Goal: Task Accomplishment & Management: Use online tool/utility

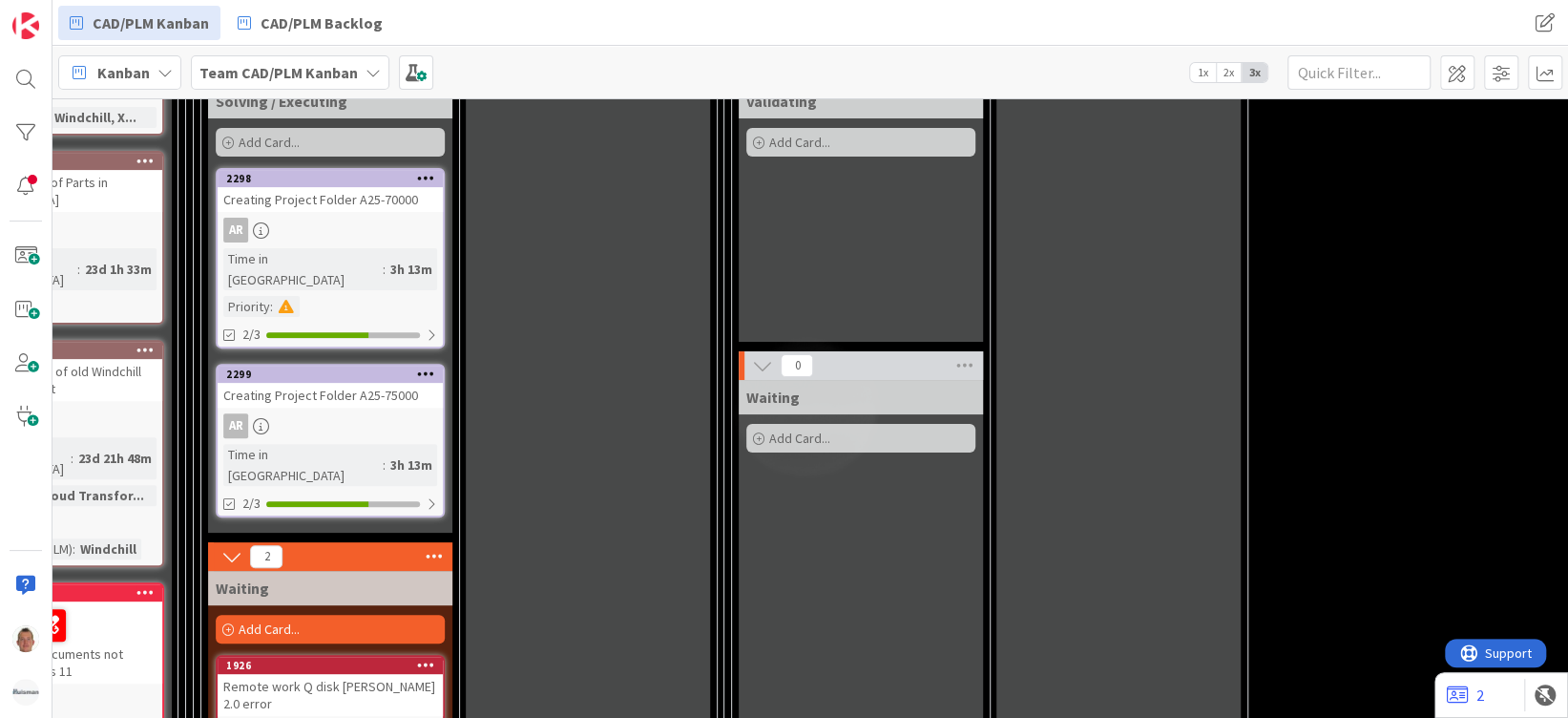
scroll to position [382, 382]
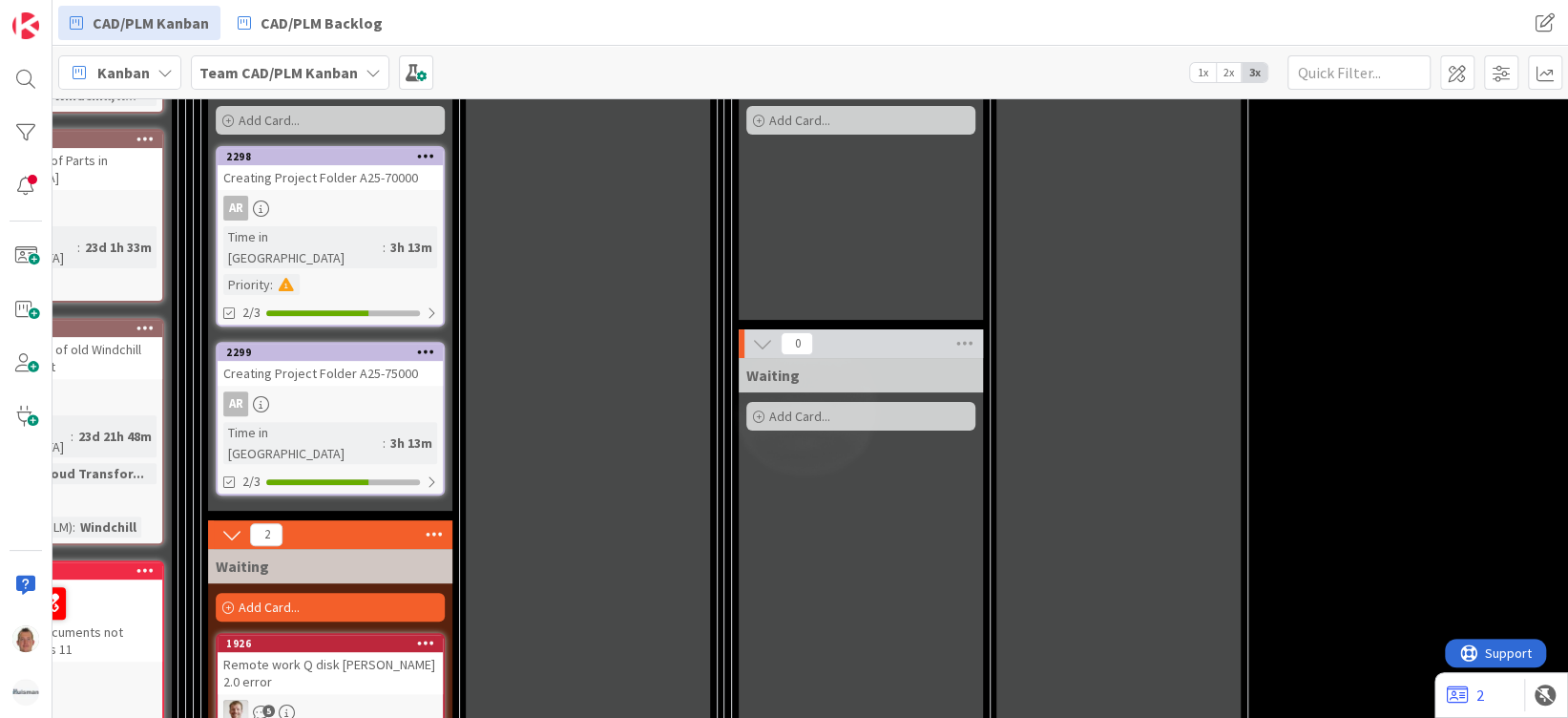
click at [324, 392] on div "AR" at bounding box center [330, 404] width 225 height 25
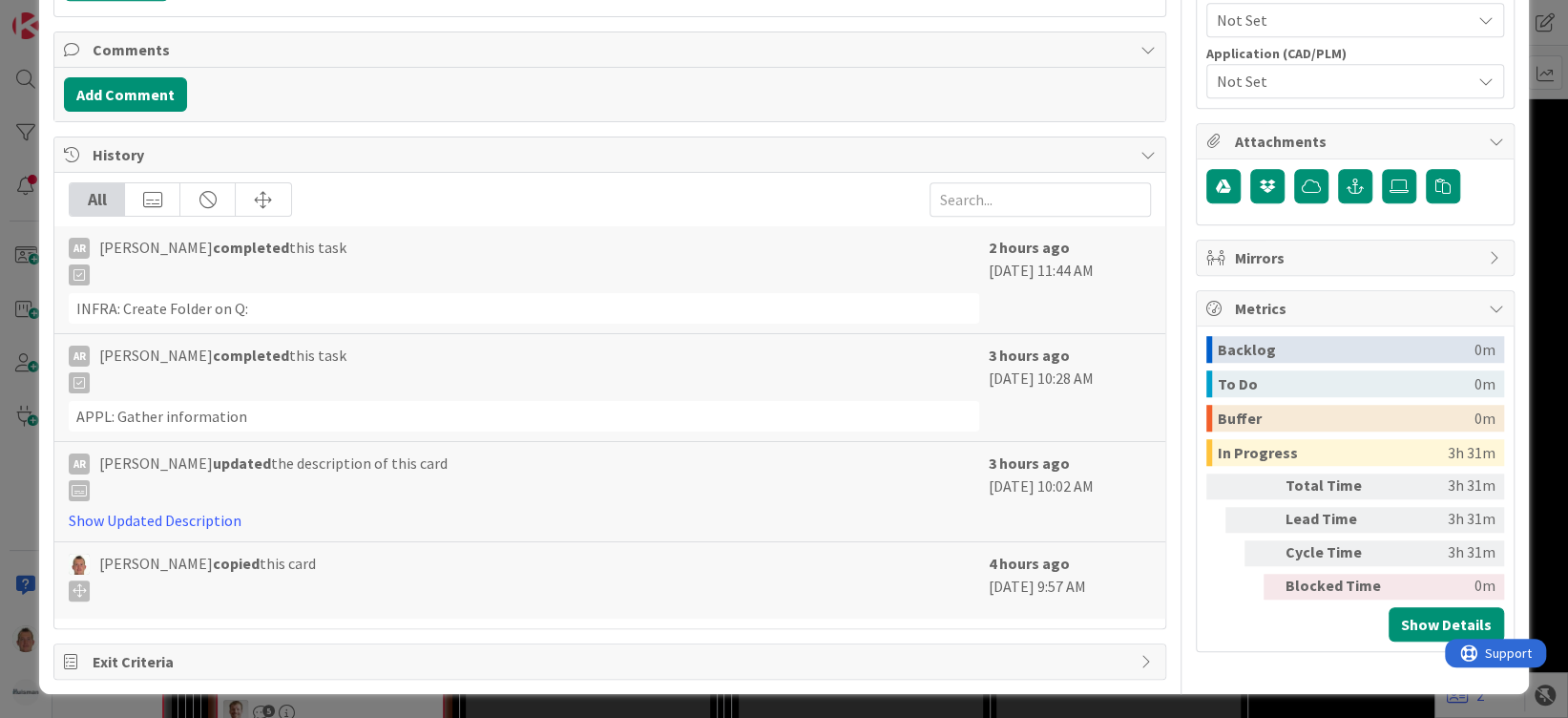
drag, startPoint x: 1003, startPoint y: 270, endPoint x: 1135, endPoint y: 265, distance: 132.1
click at [1135, 265] on div "AR [PERSON_NAME] completed this task INFRA: Create Folder on Q: 2 hours ago [DA…" at bounding box center [610, 280] width 1111 height 108
drag, startPoint x: 1135, startPoint y: 265, endPoint x: 1048, endPoint y: 374, distance: 139.5
click at [1048, 374] on div "3 hours ago [DATE] 10:28 AM" at bounding box center [1070, 388] width 162 height 87
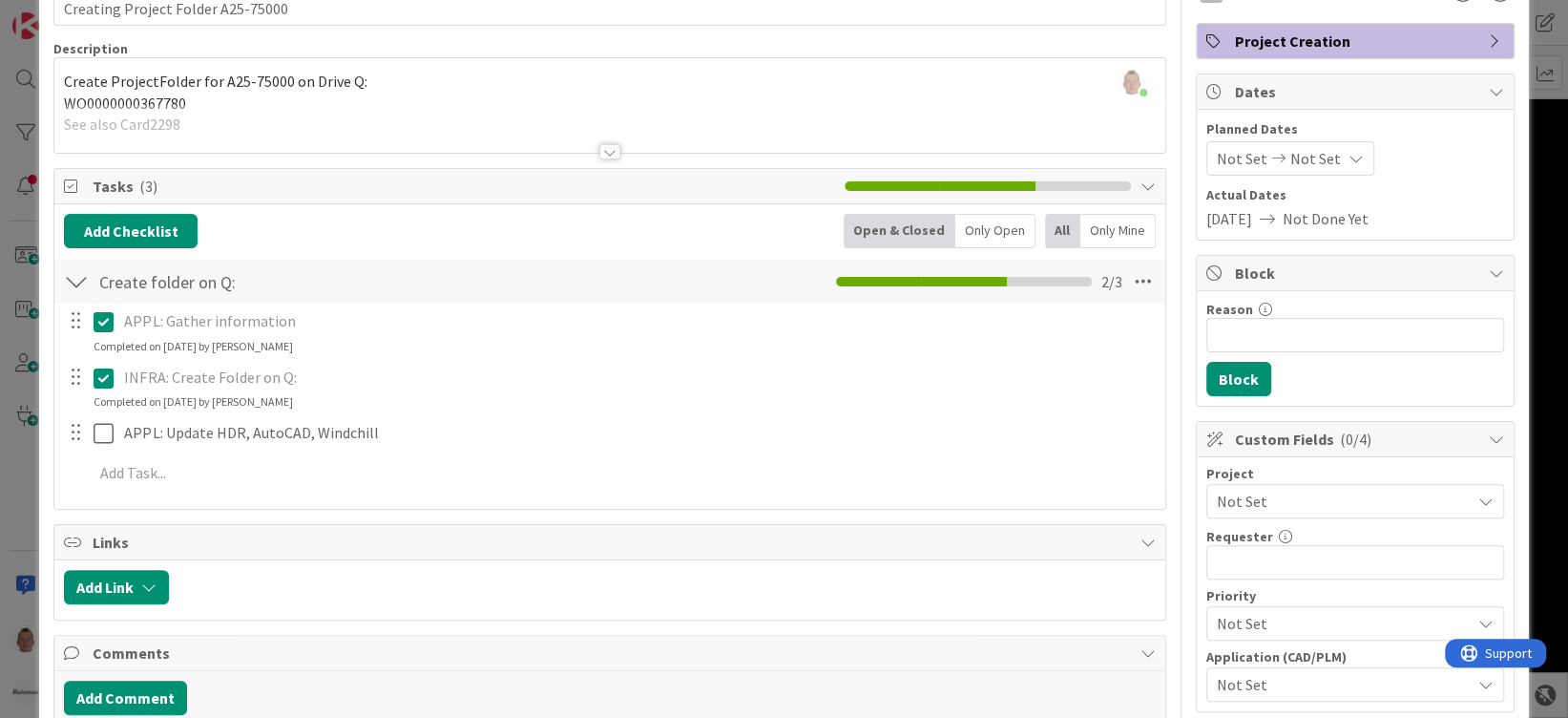
scroll to position [127, 0]
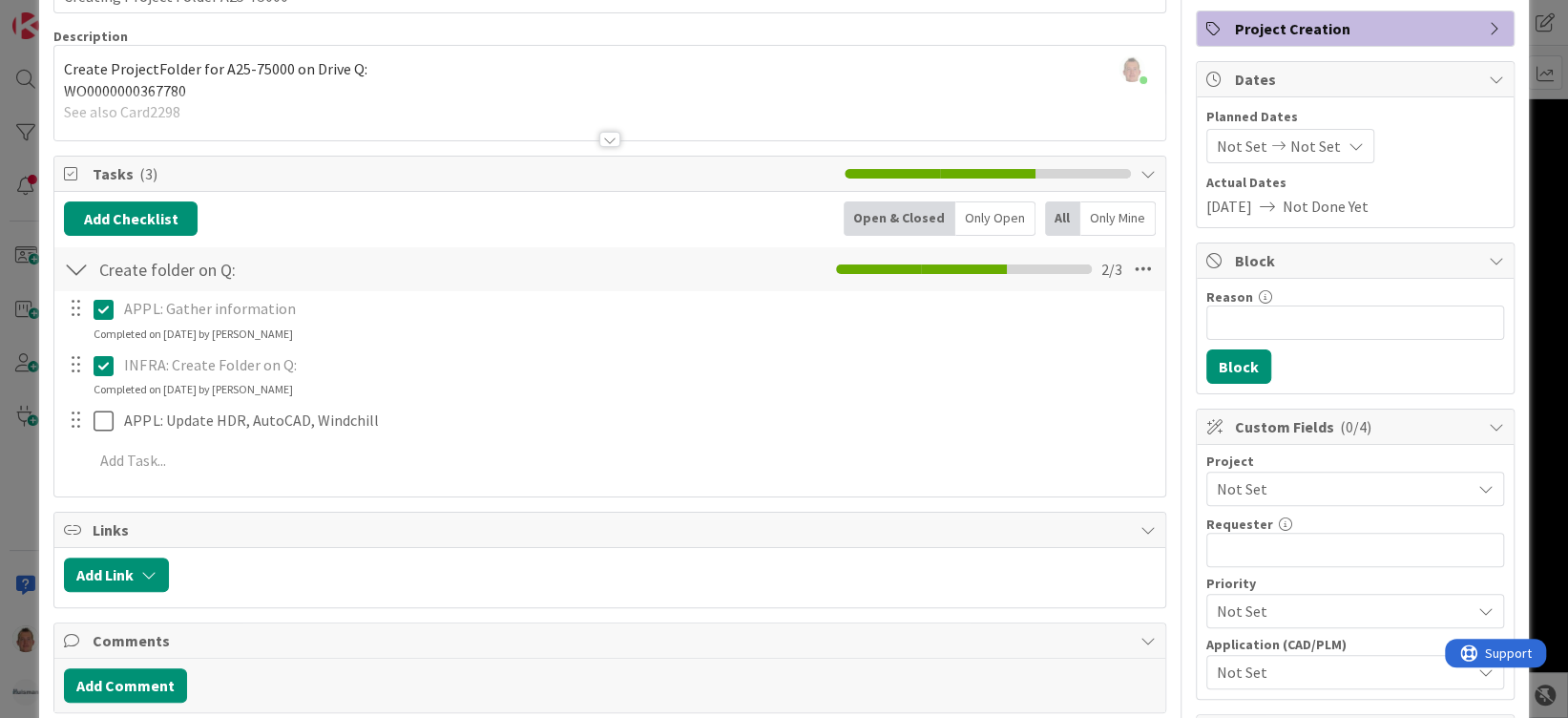
click at [1268, 496] on span "Not Set" at bounding box center [1340, 489] width 245 height 27
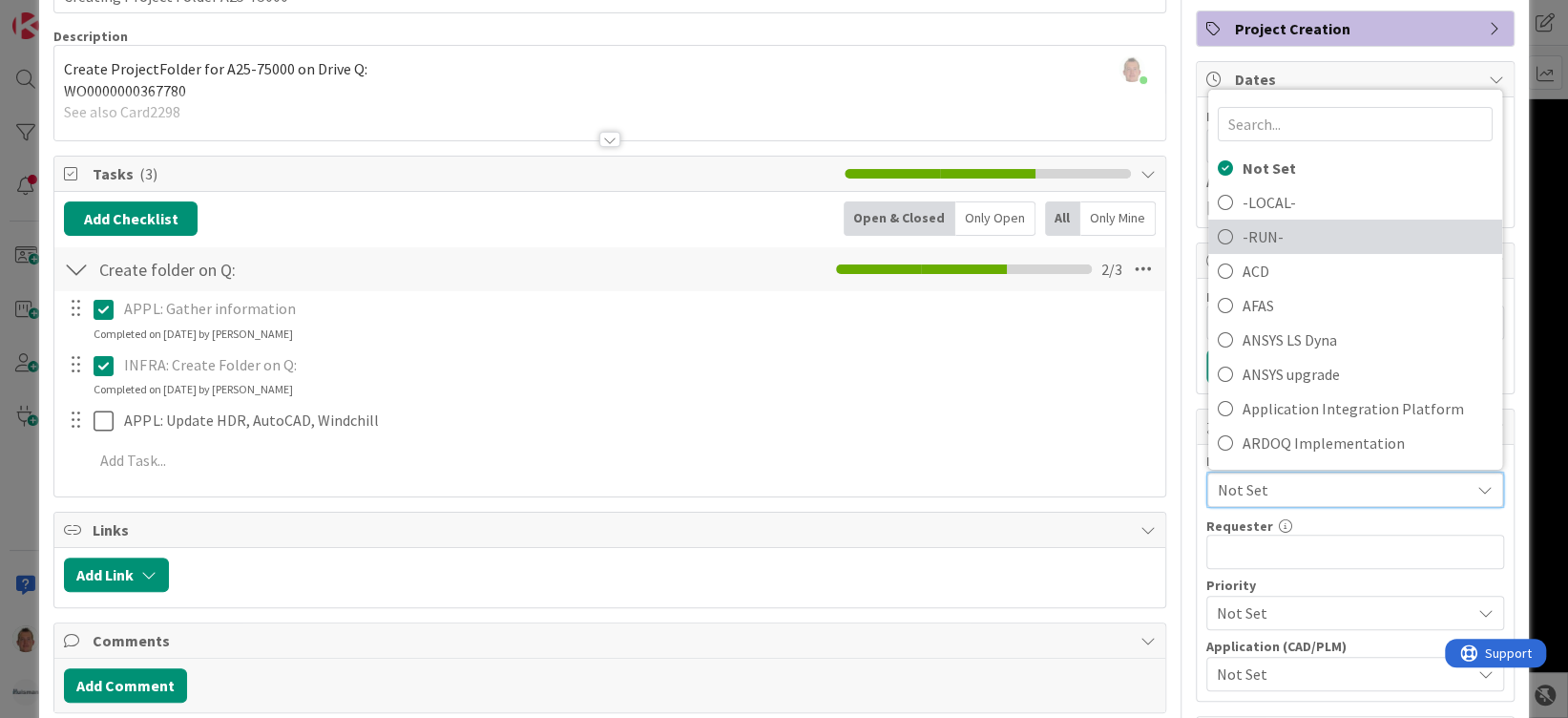
click at [1278, 224] on span "-RUN-" at bounding box center [1367, 236] width 250 height 28
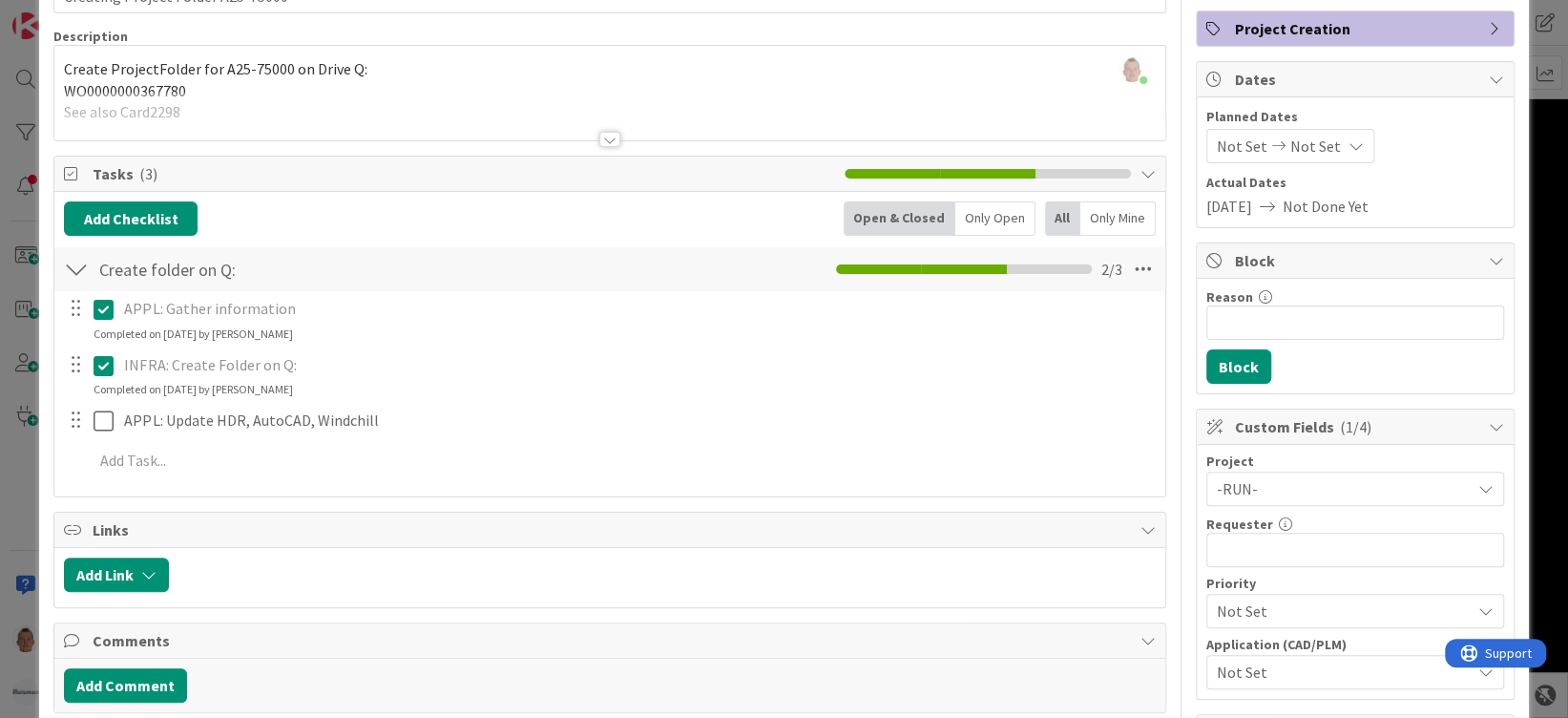
click at [1224, 494] on span "-RUN-" at bounding box center [1340, 489] width 245 height 27
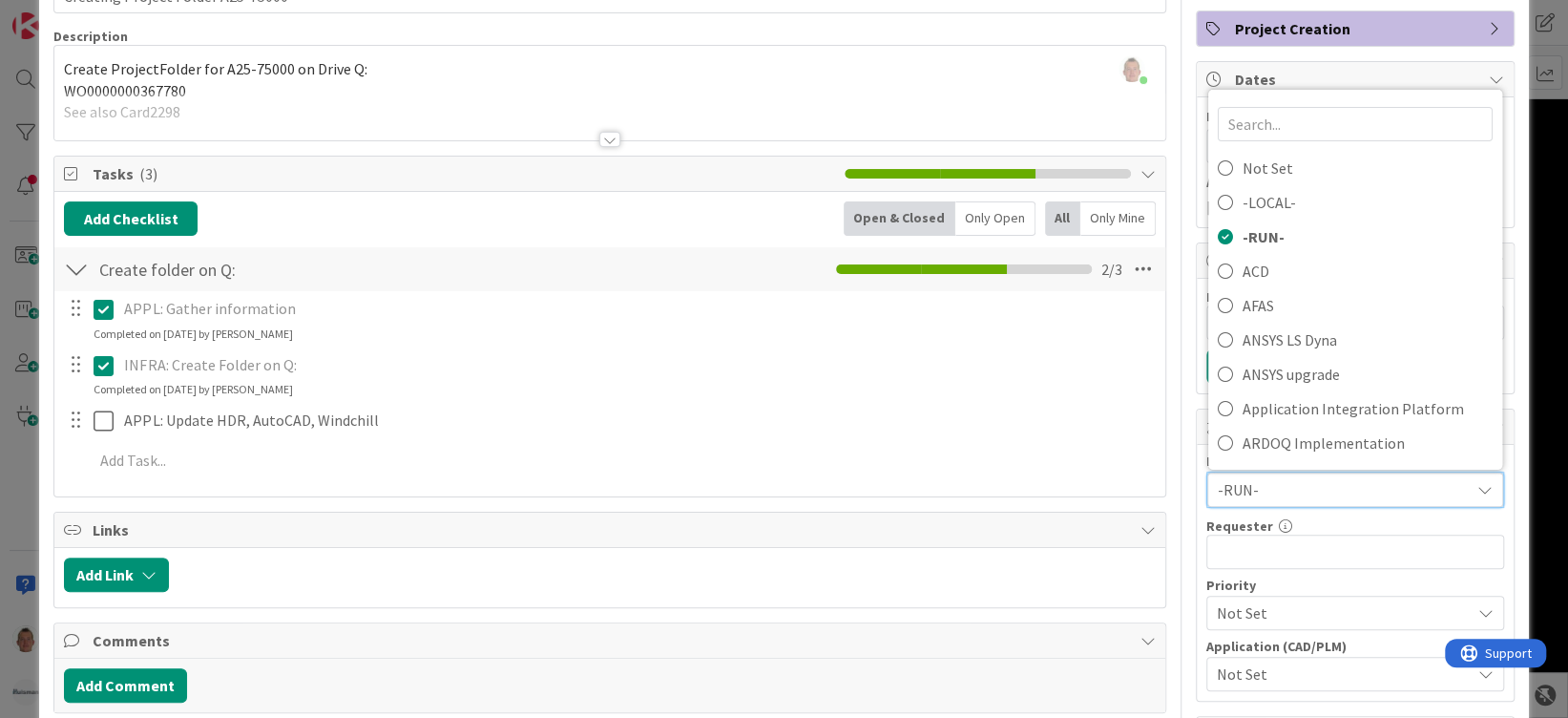
click at [1224, 494] on span "-RUN-" at bounding box center [1340, 490] width 243 height 27
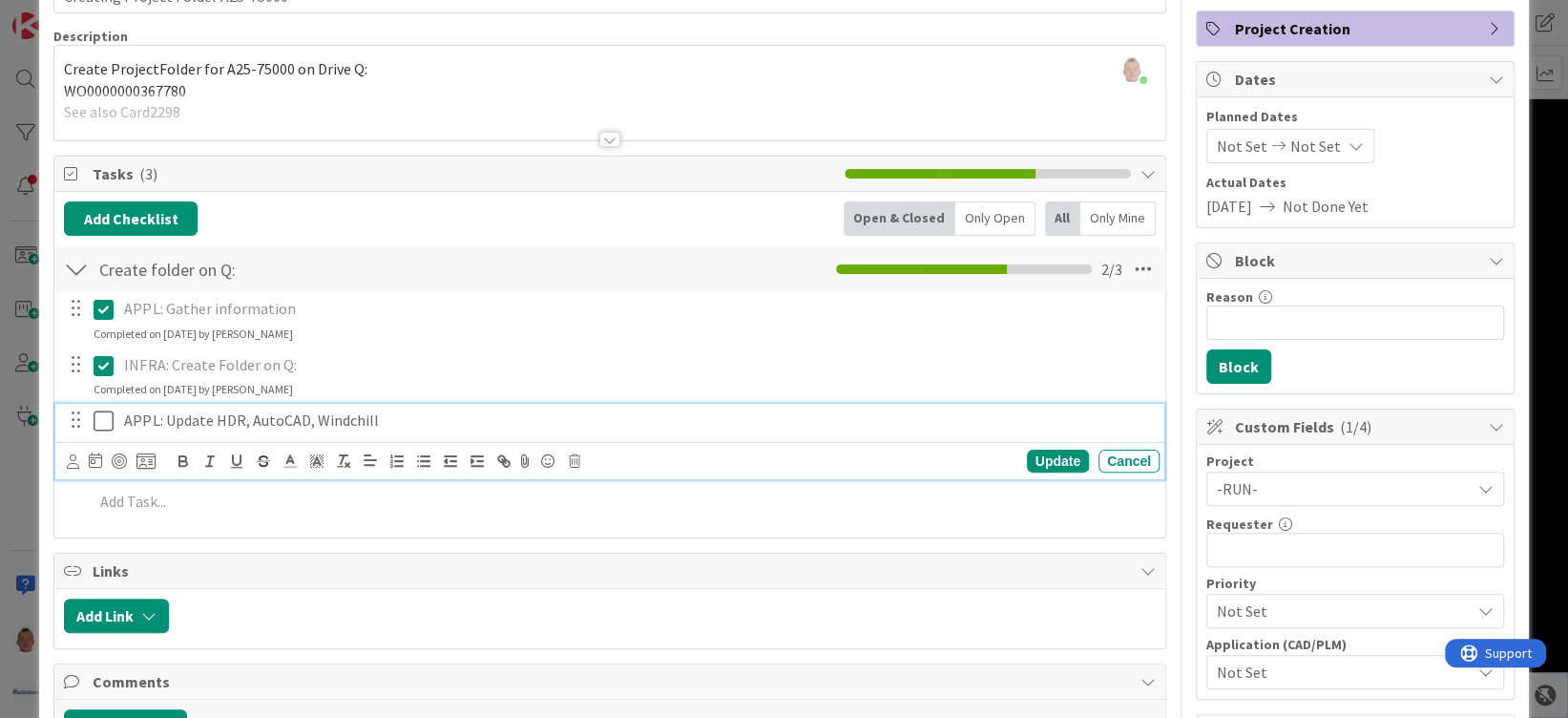
click at [985, 420] on p "APPL: Update HDR, AutoCAD, Windchill" at bounding box center [637, 421] width 1027 height 22
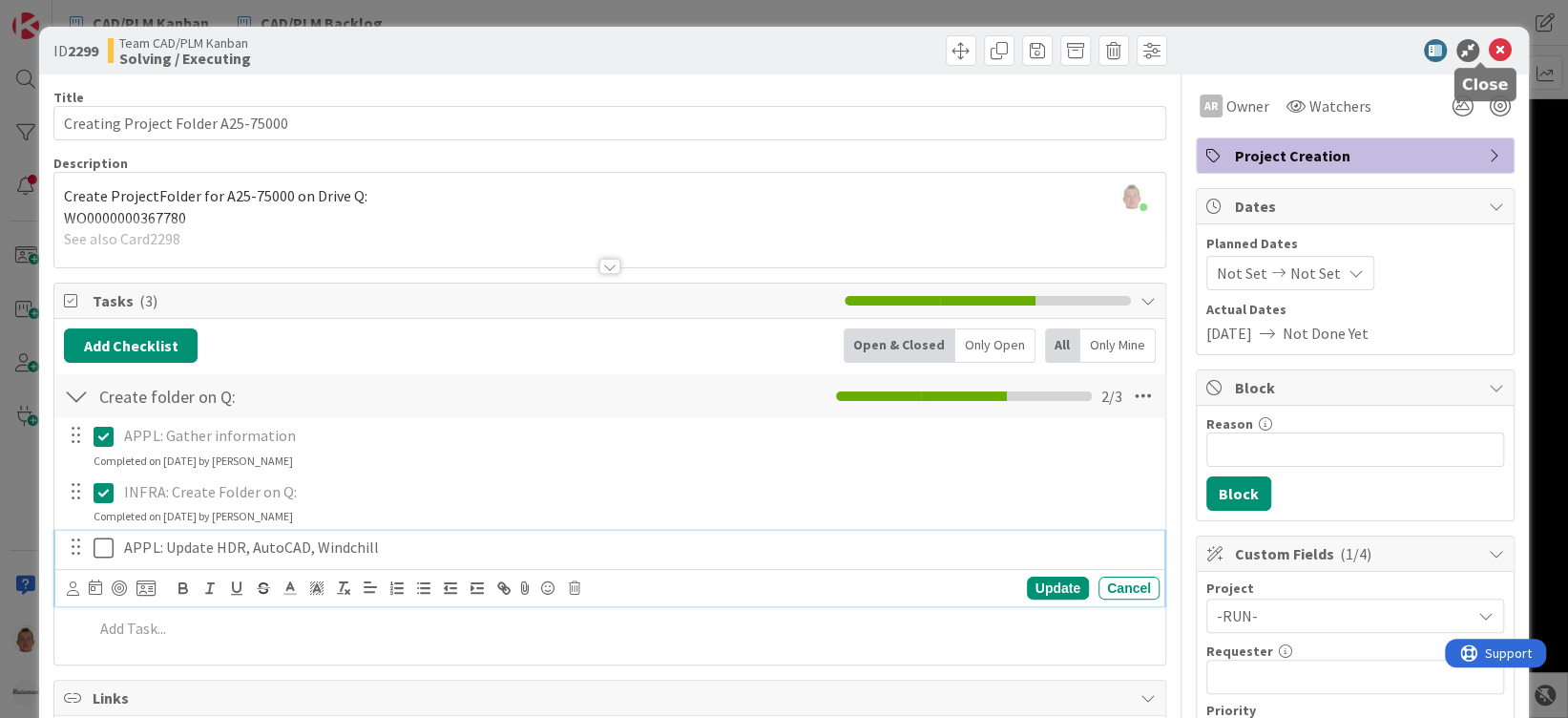
click at [1489, 46] on icon at bounding box center [1501, 51] width 23 height 23
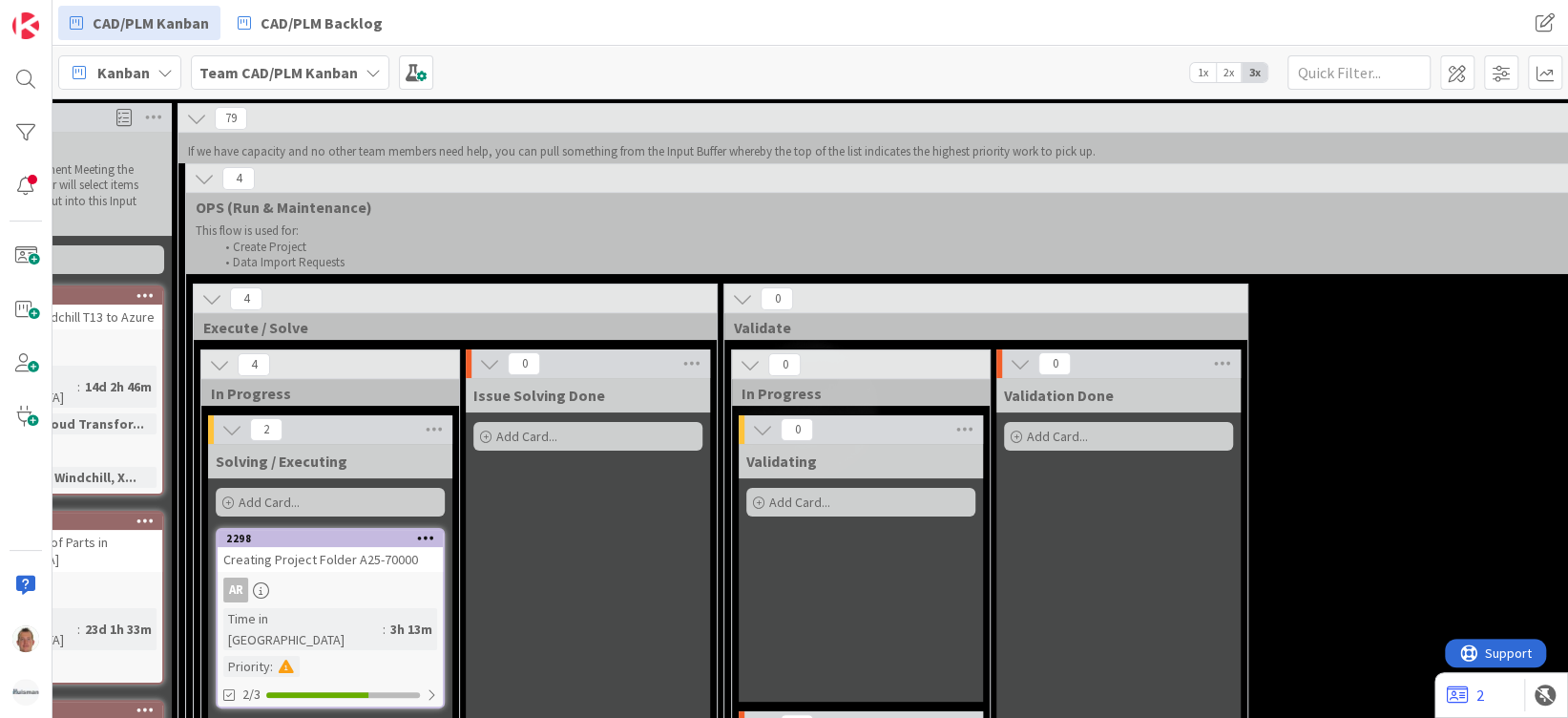
click at [205, 179] on icon at bounding box center [204, 179] width 21 height 21
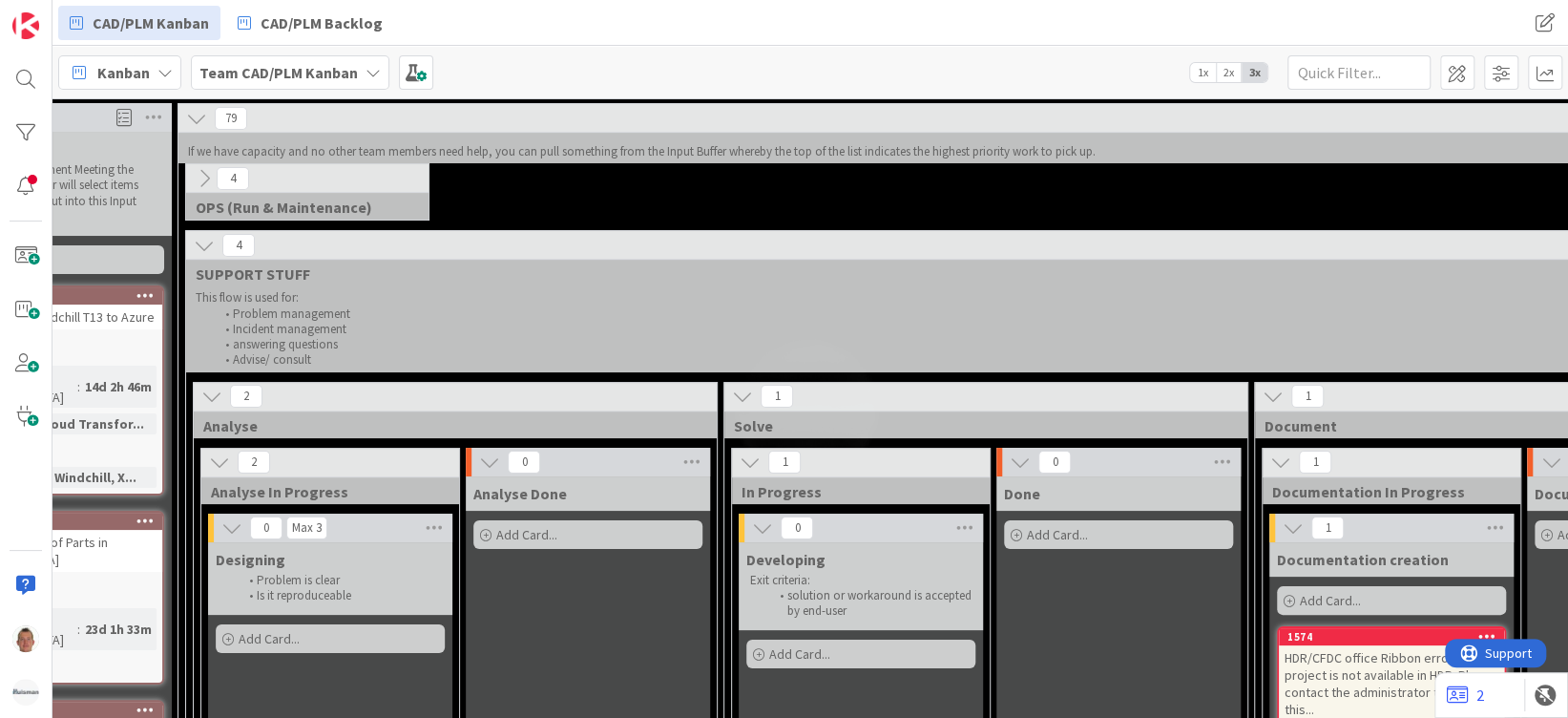
click at [206, 184] on icon at bounding box center [204, 179] width 21 height 21
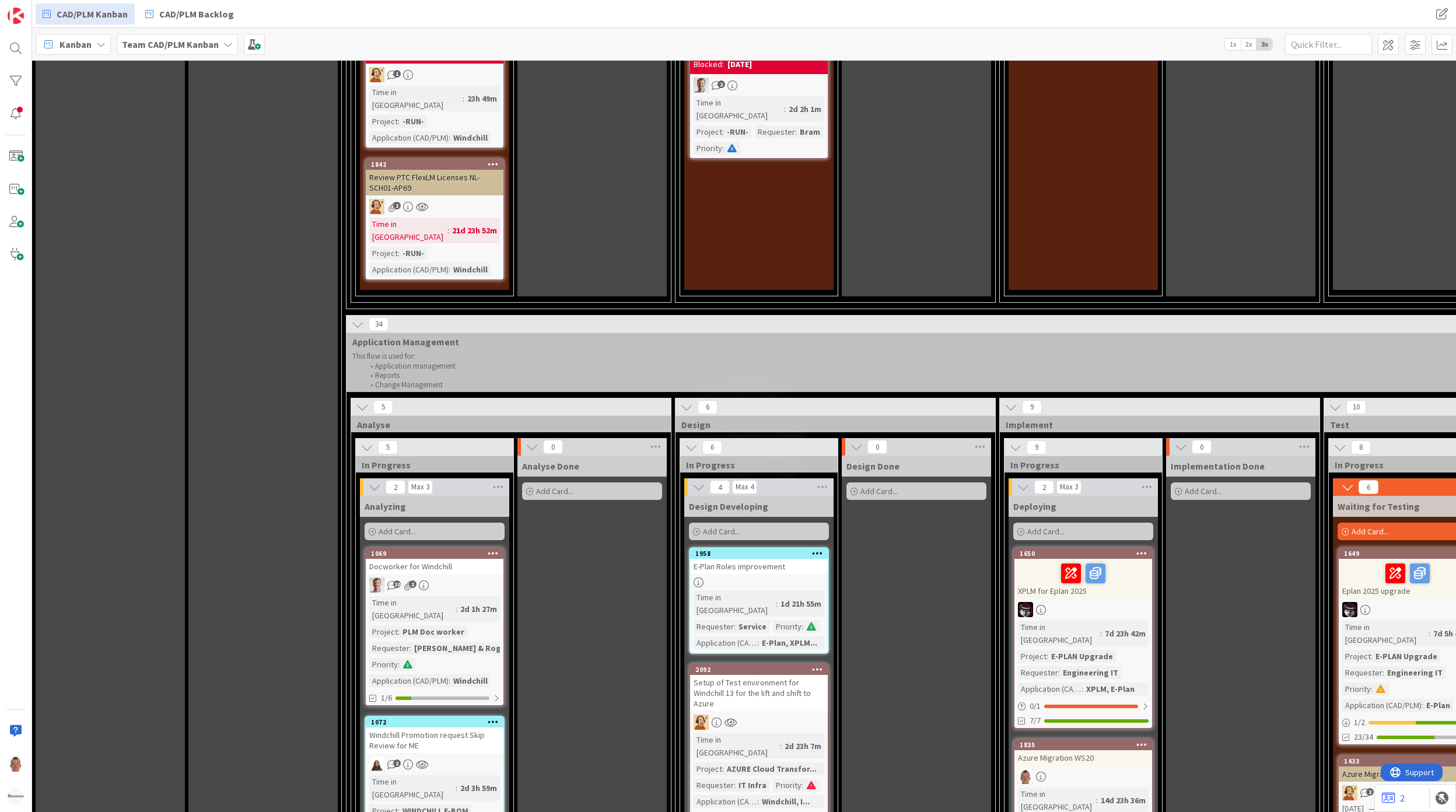
scroll to position [1321, 1]
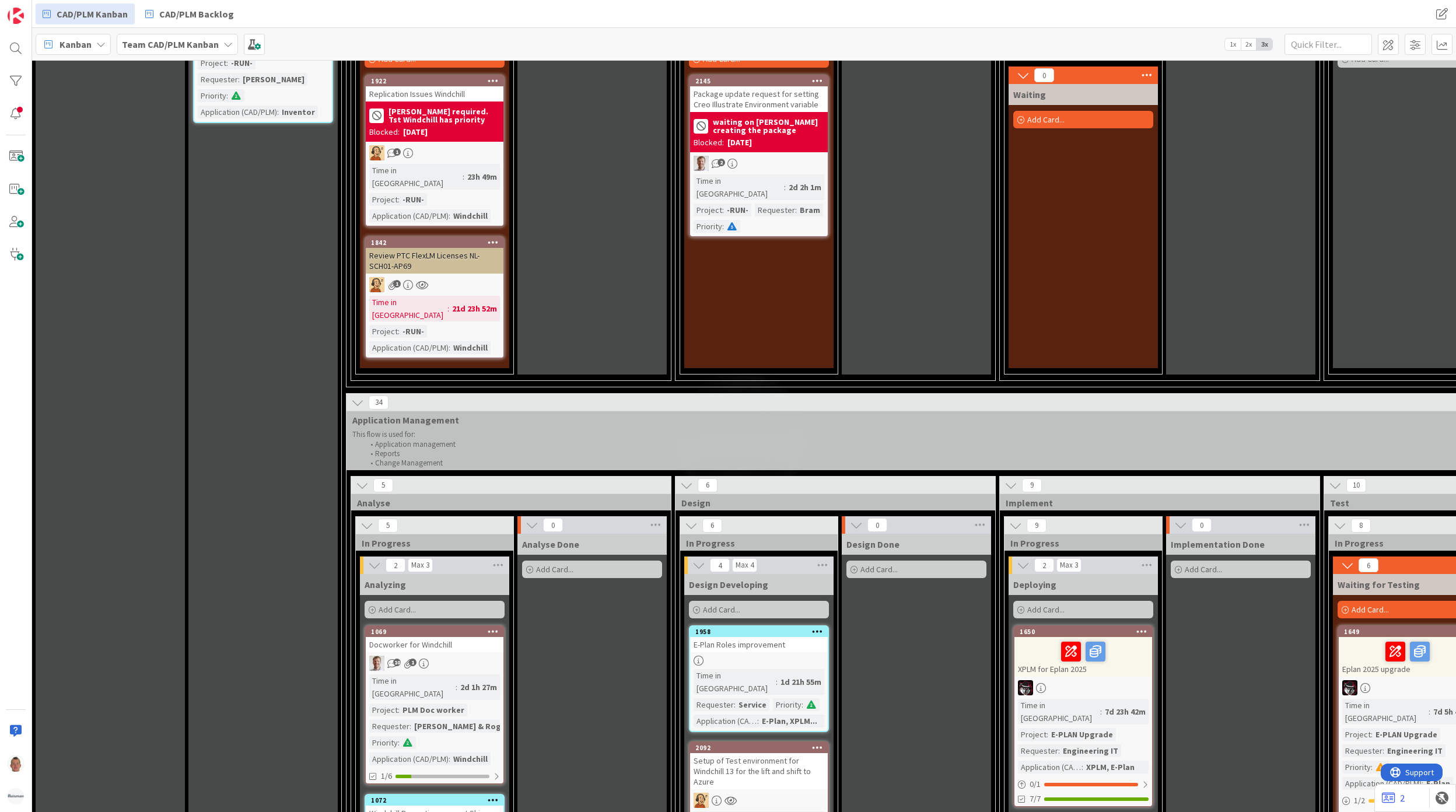
click at [1034, 497] on span "Implement" at bounding box center [1156, 503] width 299 height 12
copy span "Implement"
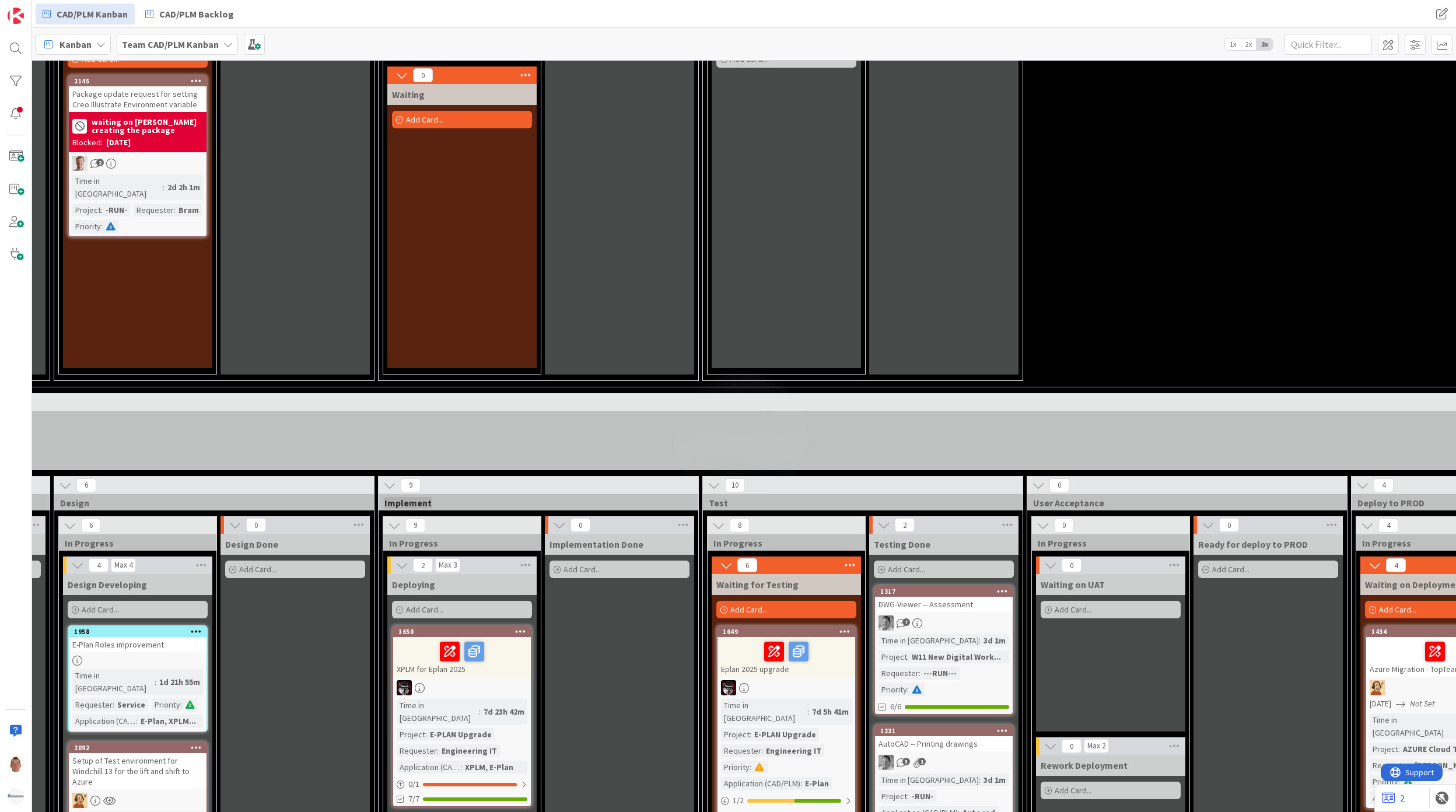
scroll to position [1321, 623]
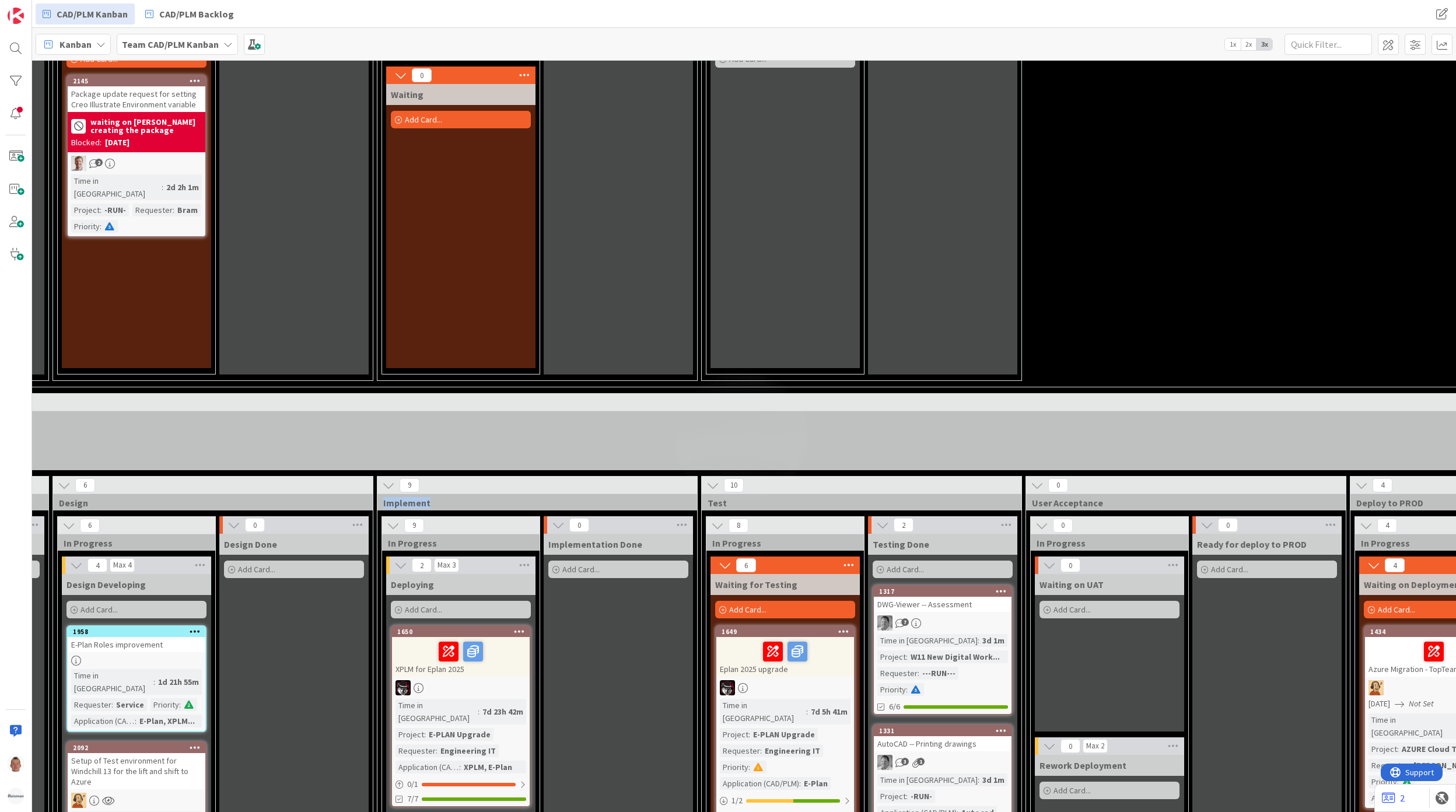
click at [718, 497] on span "Test" at bounding box center [857, 503] width 299 height 12
copy span "Test"
click at [1070, 497] on span "User Acceptance" at bounding box center [1182, 503] width 299 height 12
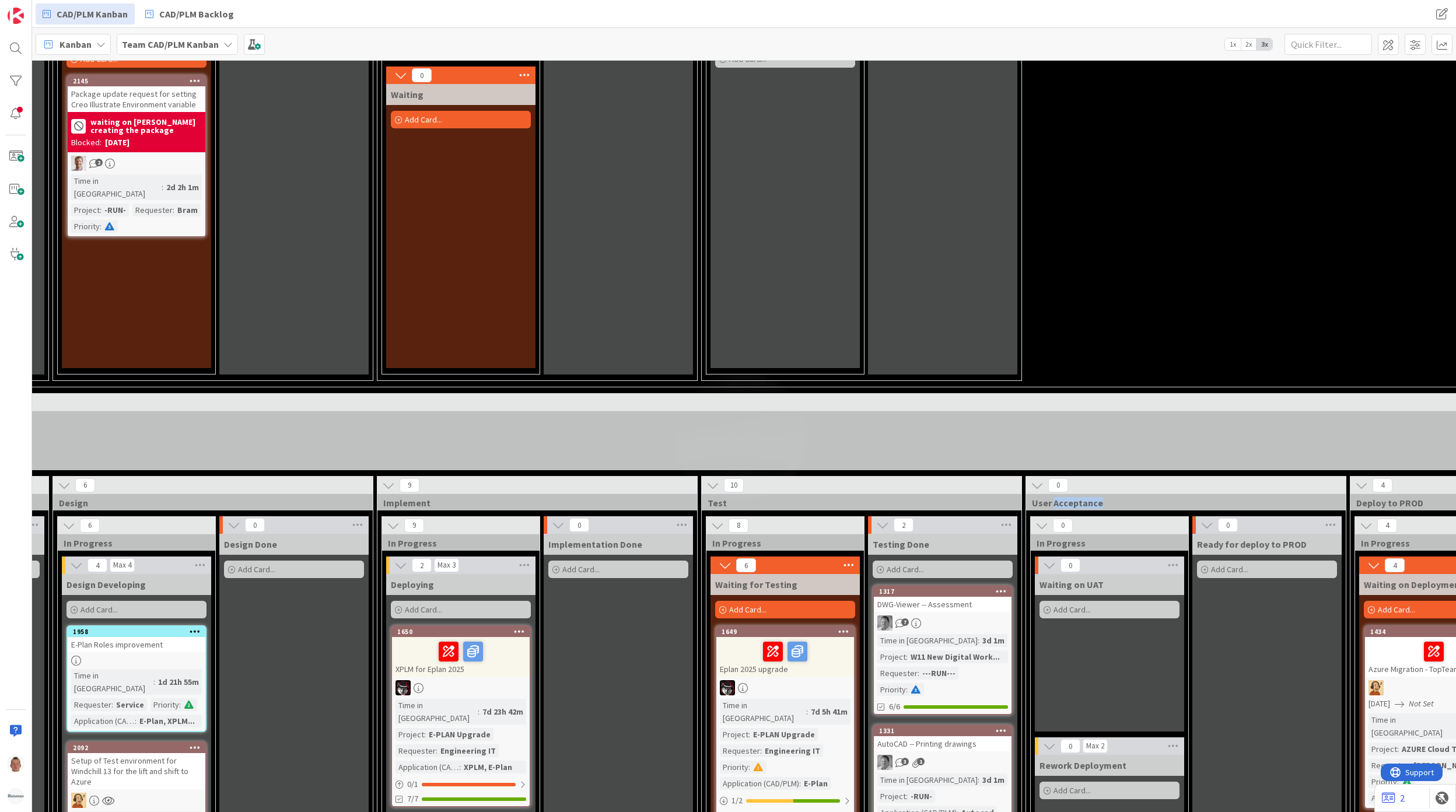
click at [1070, 497] on span "User Acceptance" at bounding box center [1182, 503] width 299 height 12
copy span "User Acceptance"
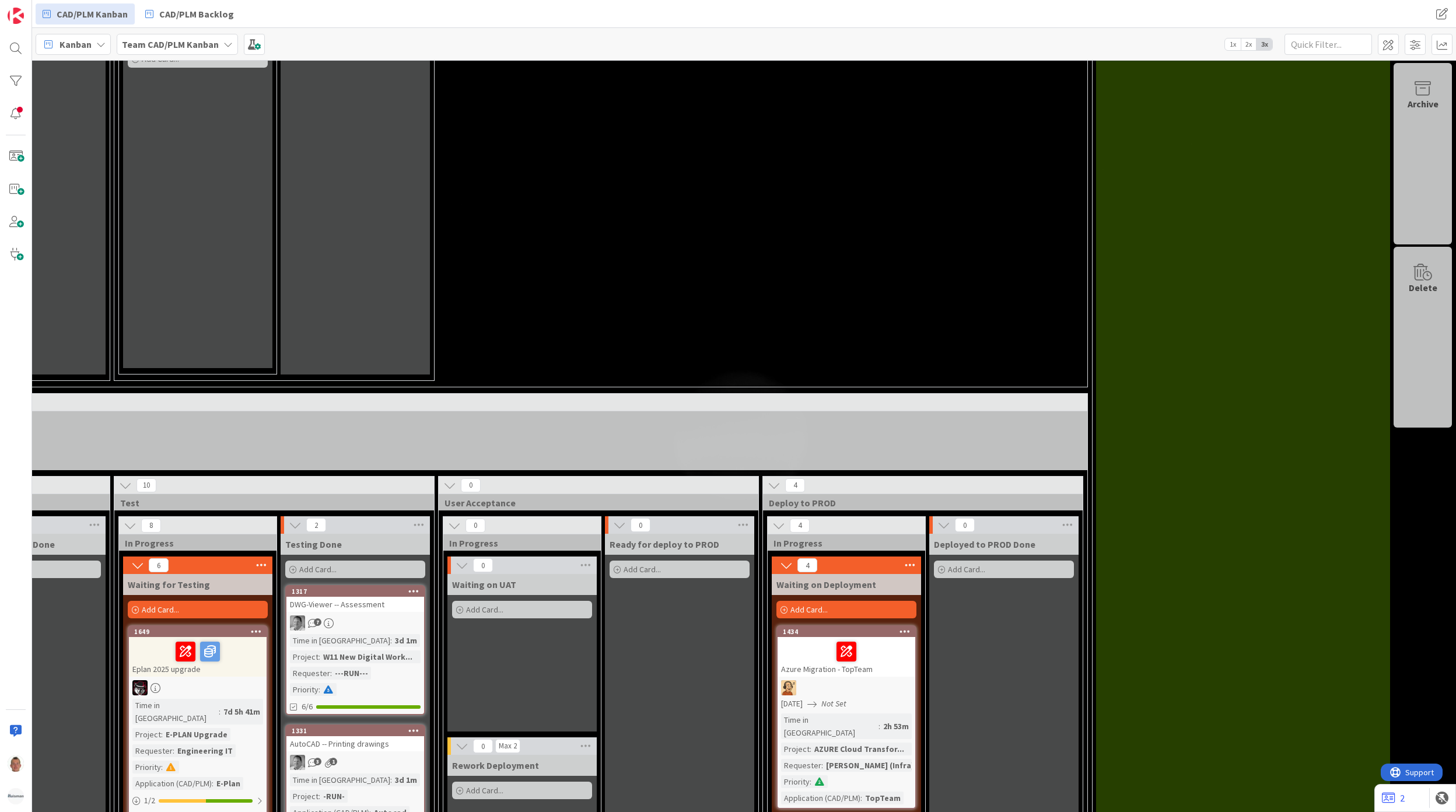
scroll to position [1321, 1227]
click at [773, 497] on span "Deploy to PROD" at bounding box center [919, 503] width 299 height 12
copy span "Deploy to PROD"
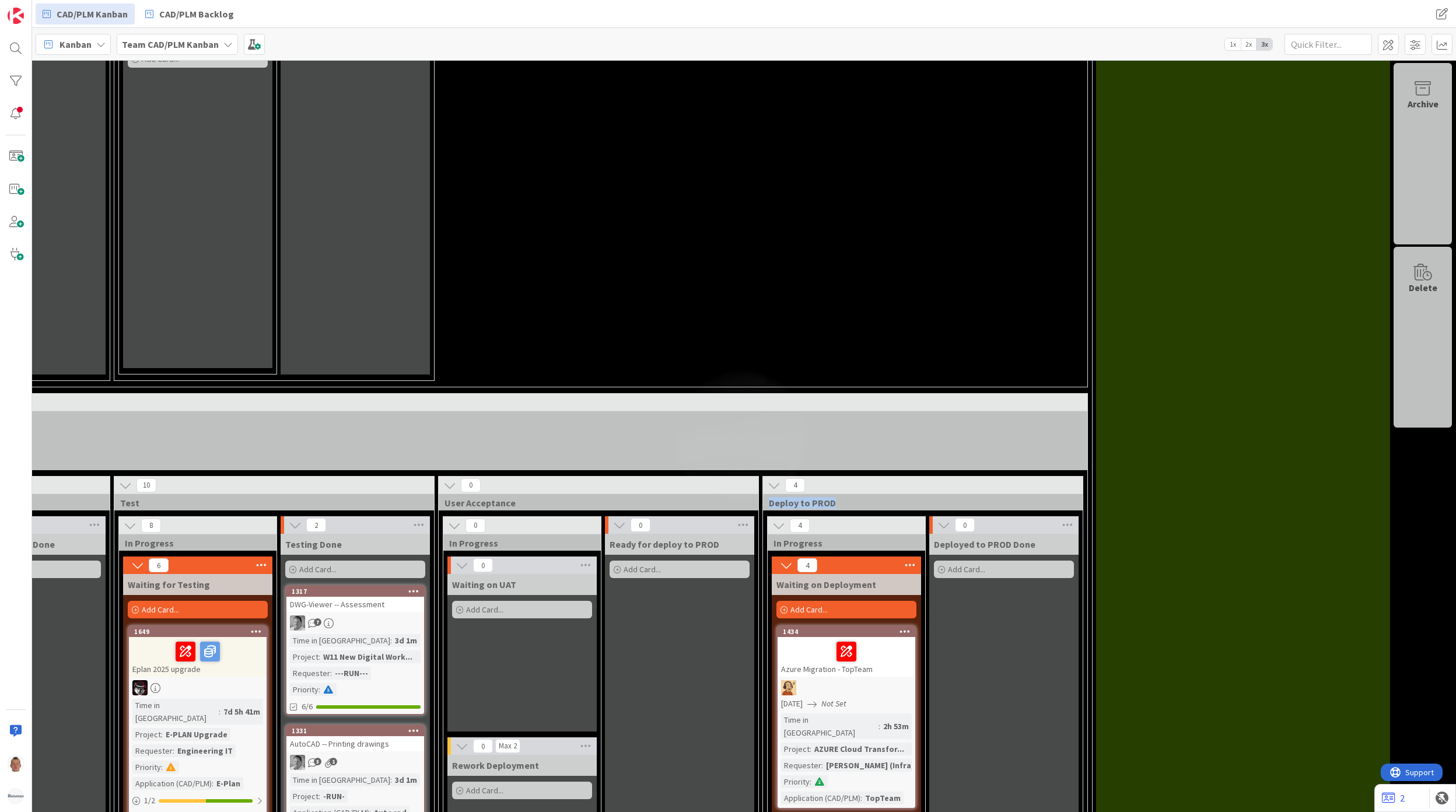
click at [791, 497] on span "Deploy to PROD" at bounding box center [919, 503] width 299 height 12
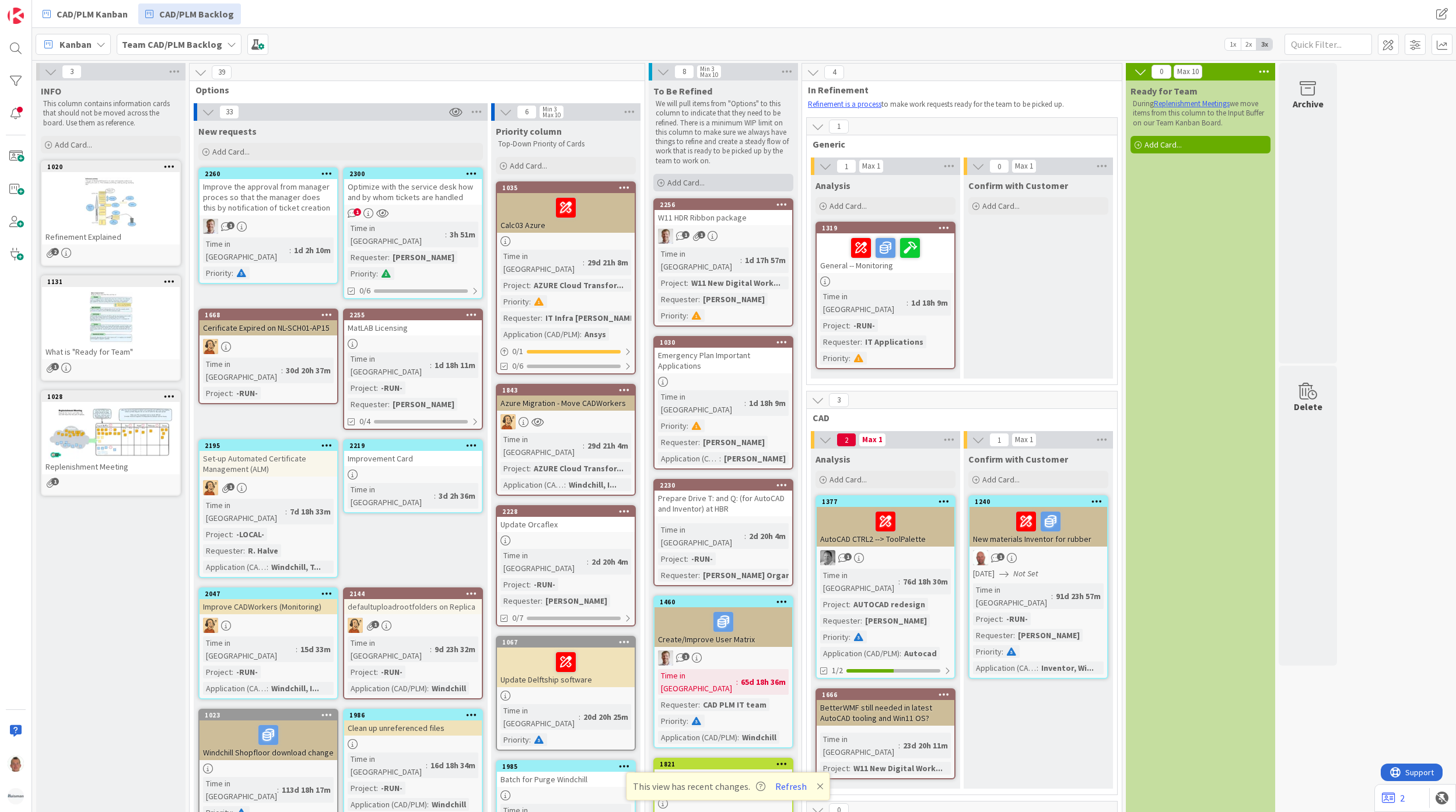
click at [726, 182] on div "Add Card..." at bounding box center [723, 182] width 140 height 17
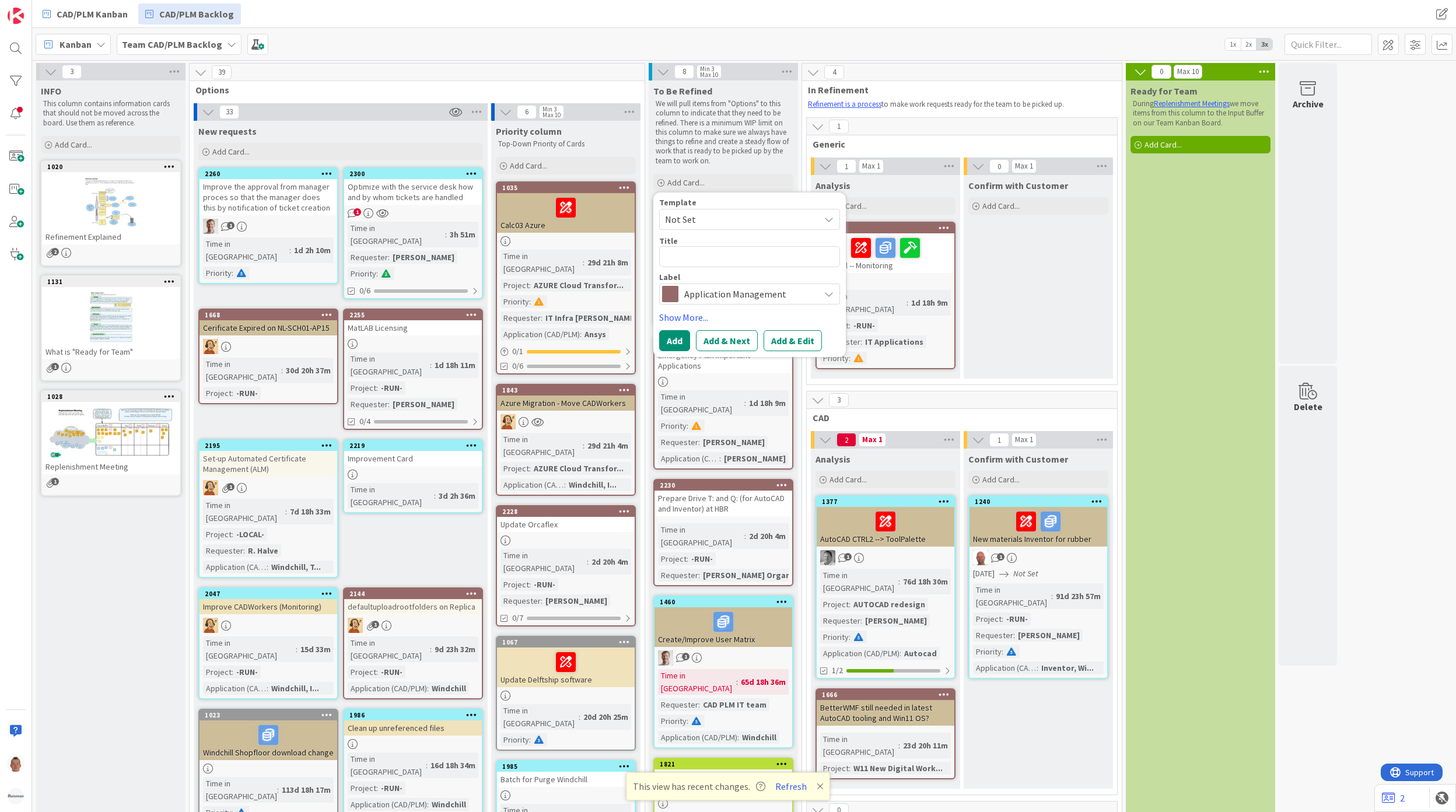
click at [721, 217] on span "Not Set" at bounding box center [738, 220] width 146 height 15
click at [712, 215] on span "Not Set" at bounding box center [738, 220] width 146 height 15
click at [724, 259] on textarea at bounding box center [749, 257] width 181 height 21
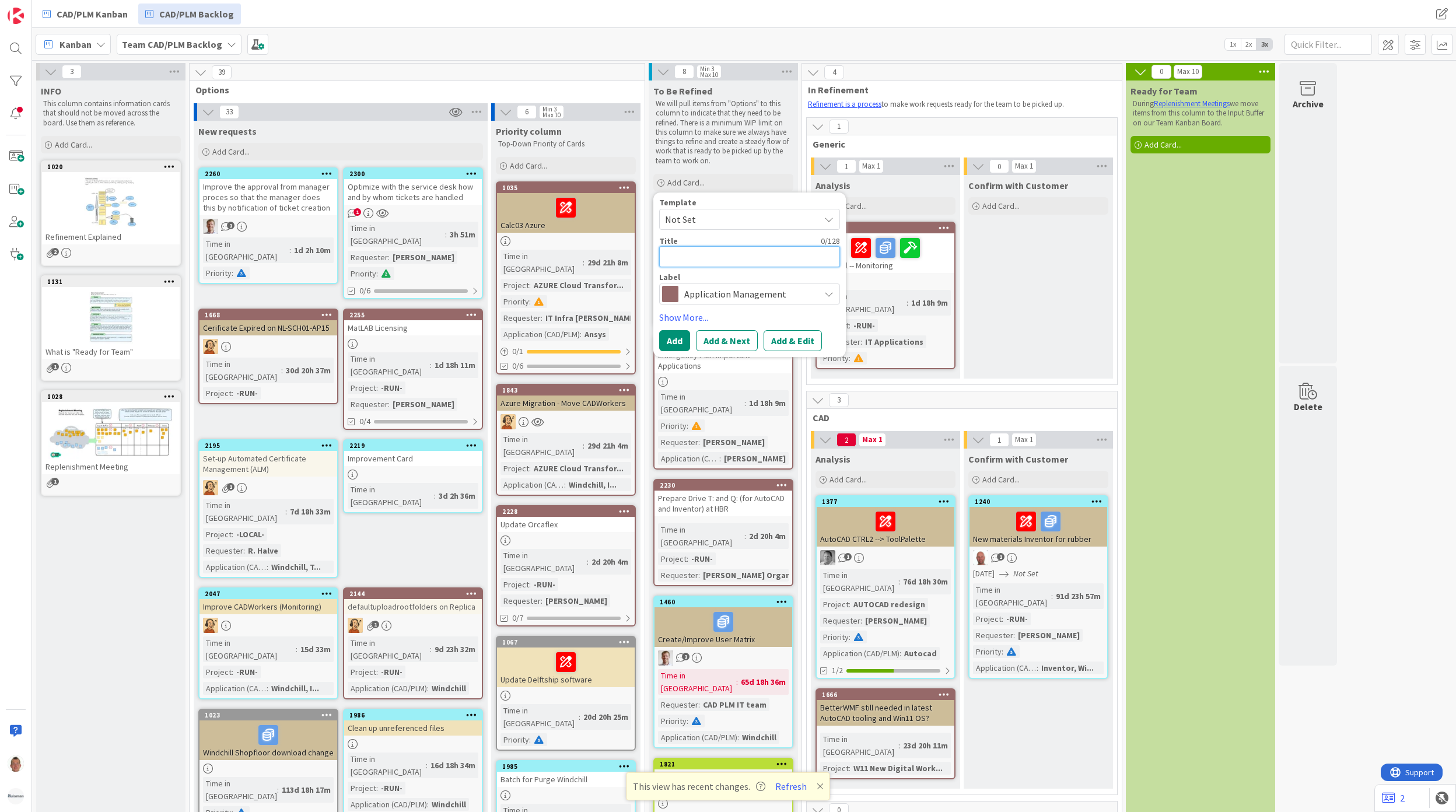
type textarea "x"
type textarea "C"
type textarea "x"
type textarea "Cr"
type textarea "x"
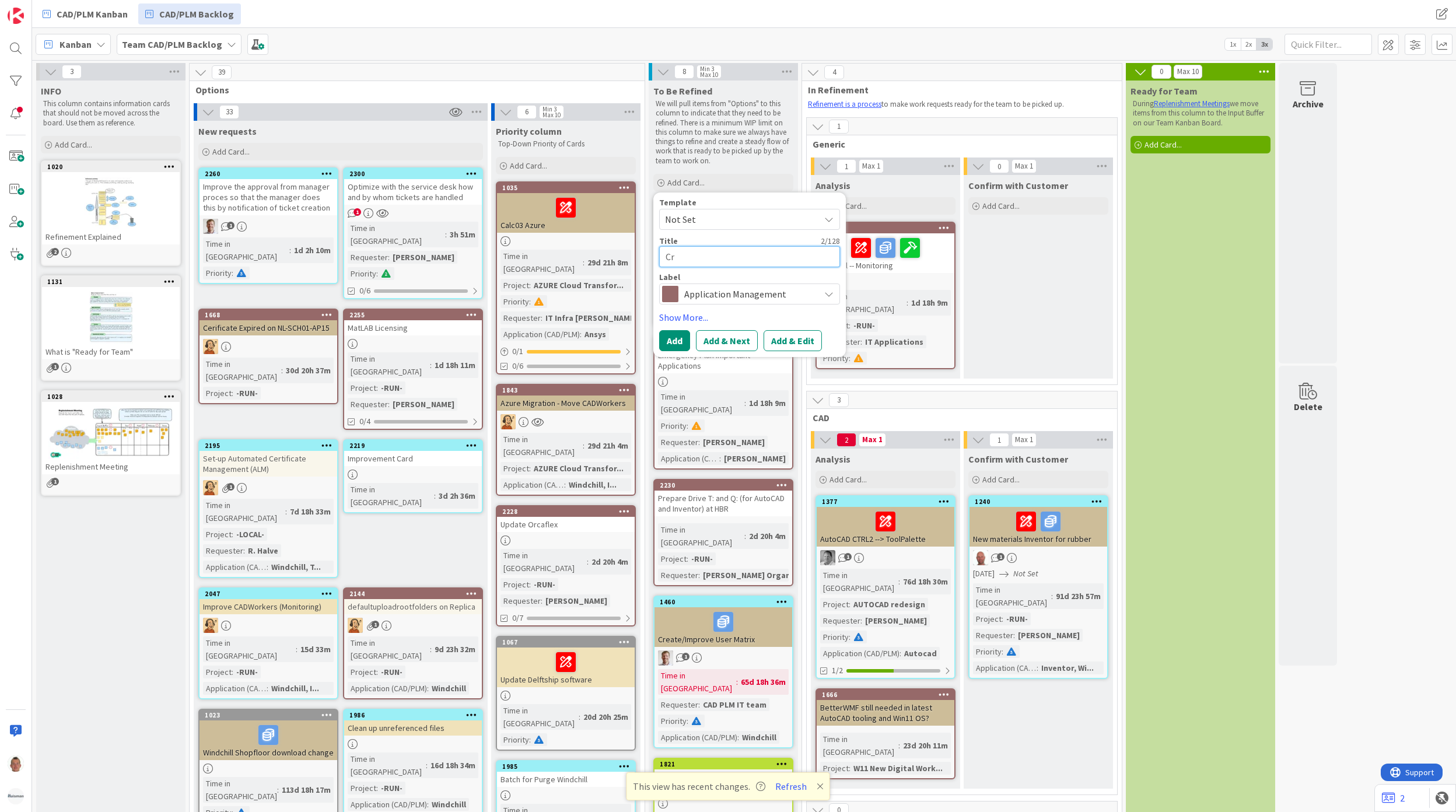
type textarea "Cro"
type textarea "x"
type textarea "Cr"
type textarea "x"
type textarea "Cre"
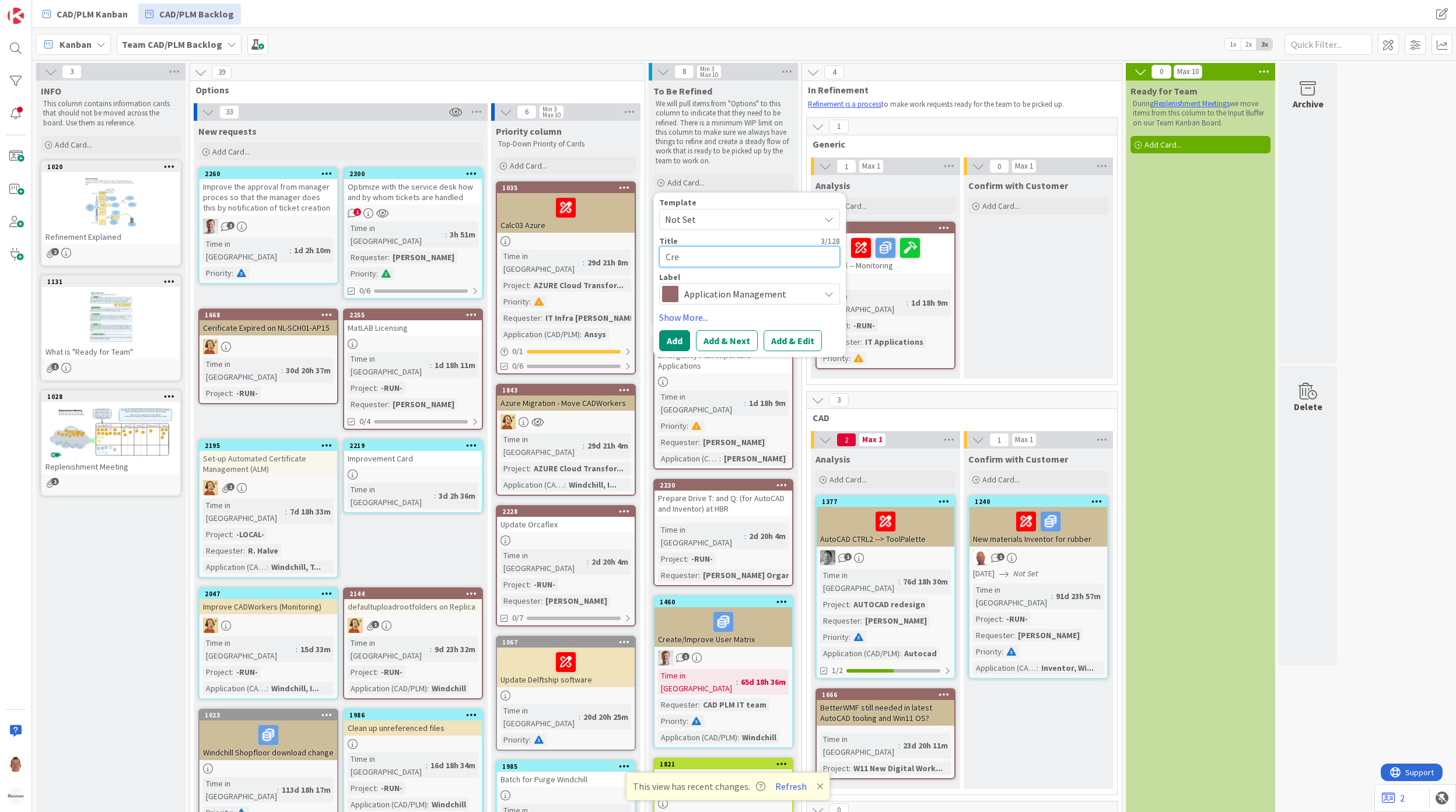
type textarea "x"
type textarea "Creo"
type textarea "x"
type textarea "Creo"
type textarea "x"
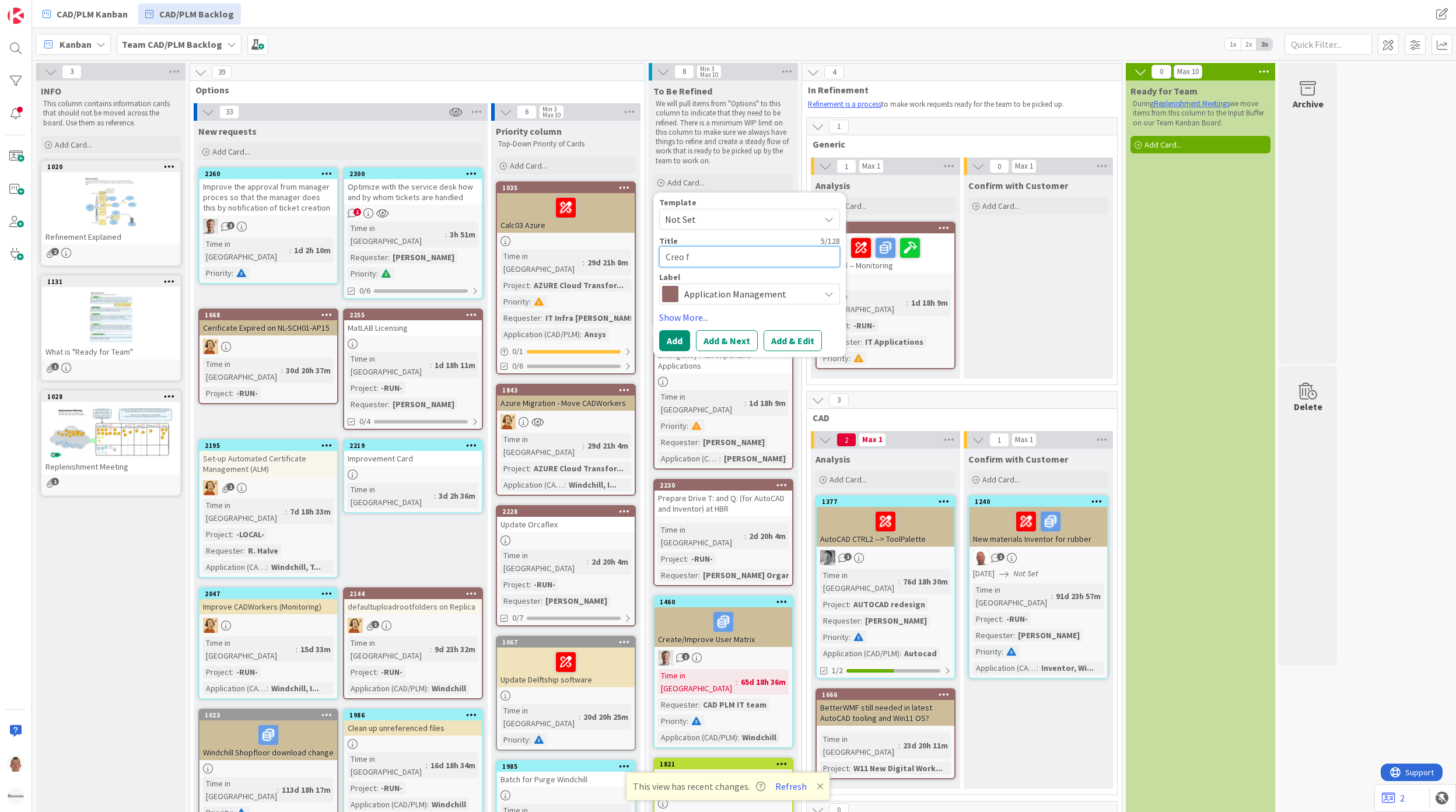
type textarea "Creo fo"
type textarea "x"
type textarea "Creo for"
type textarea "x"
type textarea "Creo for"
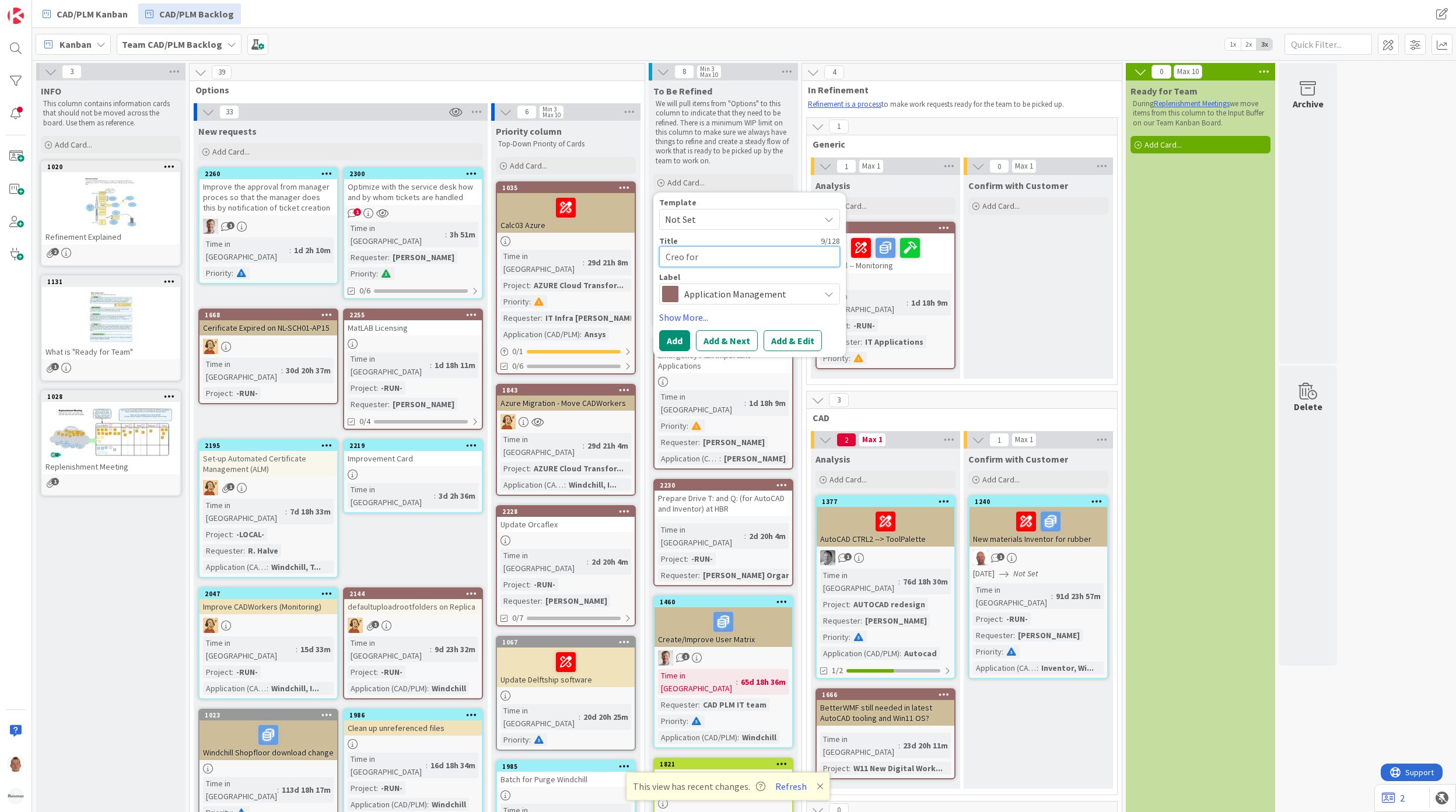
type textarea "x"
type textarea "Creo for L"
type textarea "x"
type textarea "Creo for La"
type textarea "x"
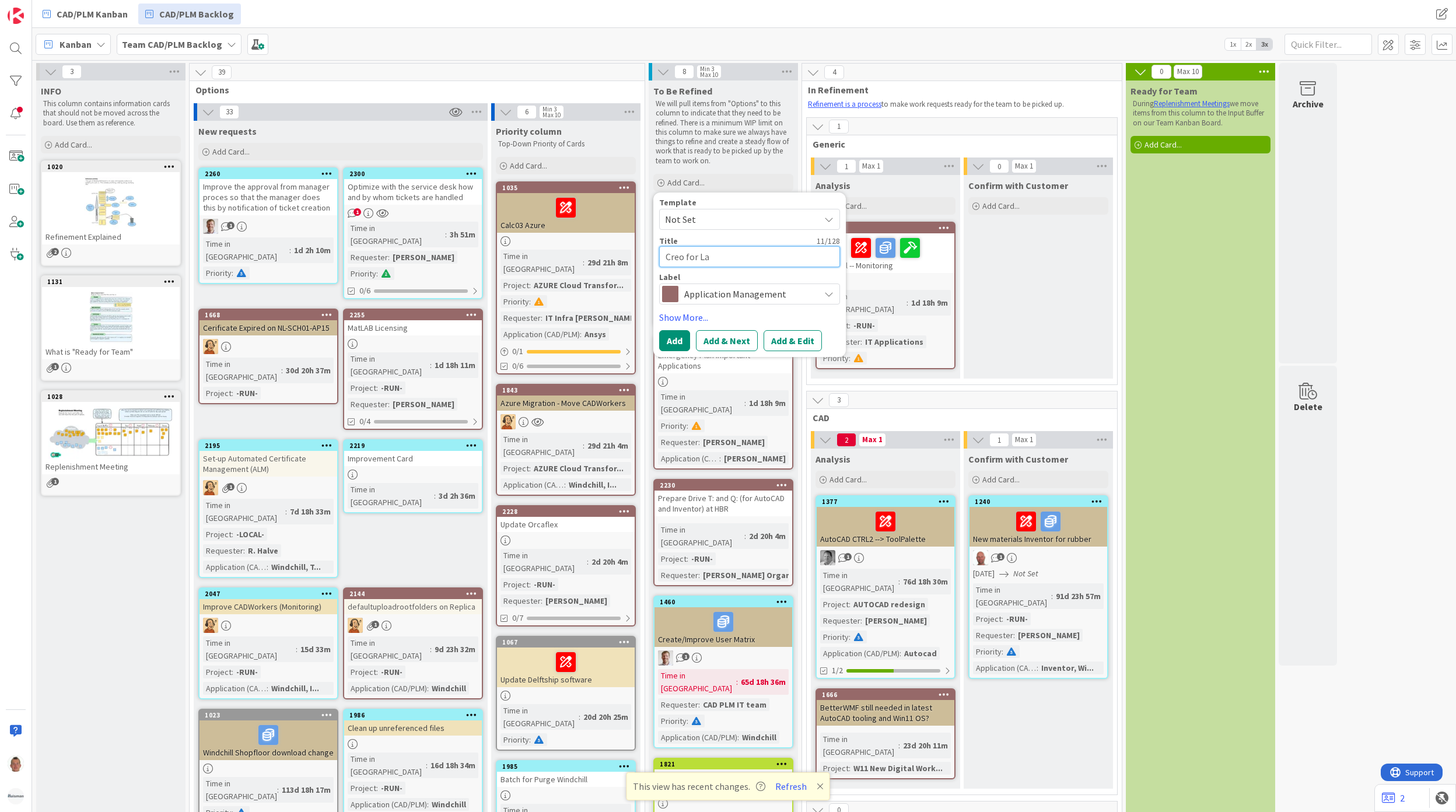
type textarea "Creo for Lar"
type textarea "x"
type textarea "Creo for Larg"
type textarea "x"
type textarea "Creo for Large"
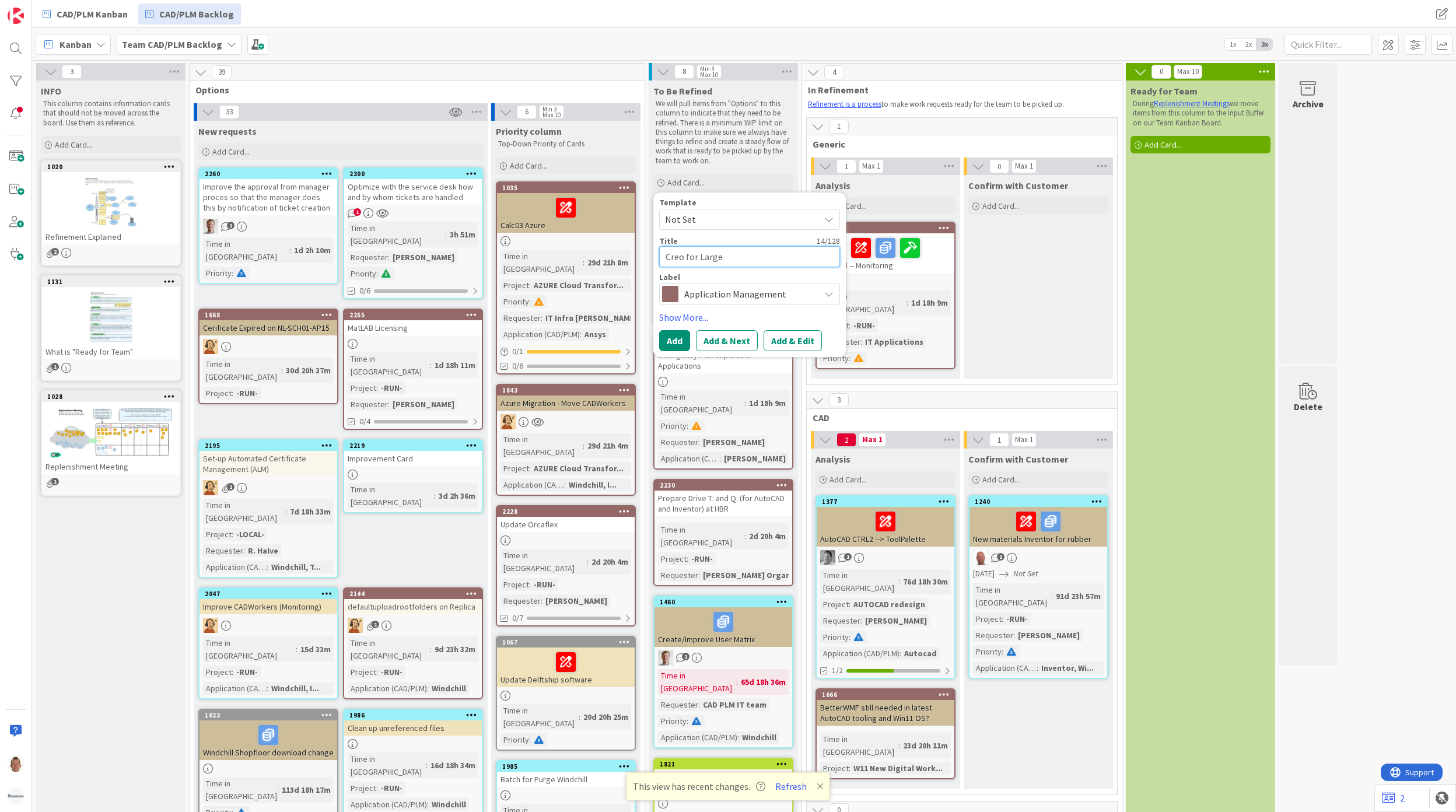
type textarea "x"
type textarea "Creo for Large"
type textarea "x"
type textarea "Creo for Large a"
type textarea "x"
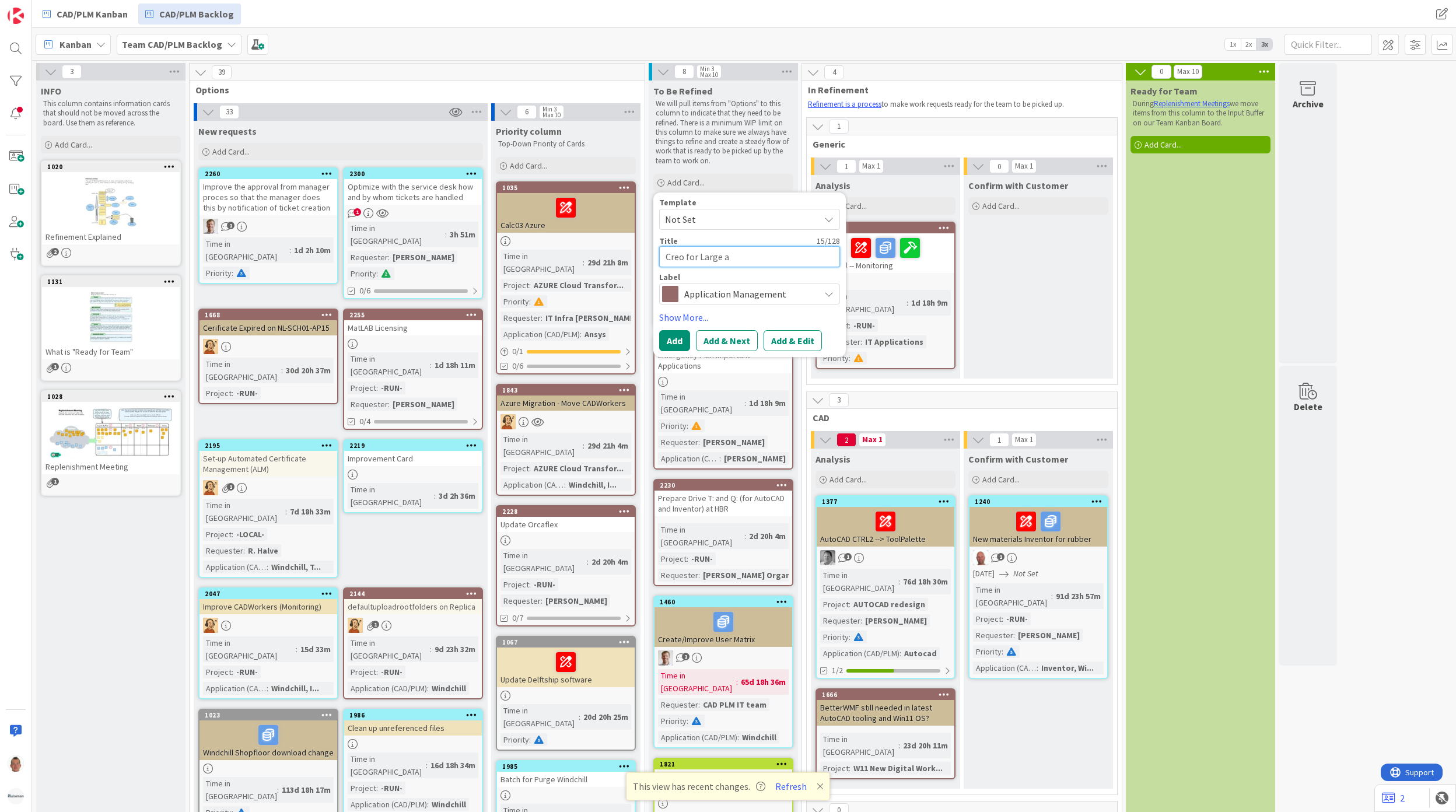
type textarea "Creo for Large as"
type textarea "x"
type textarea "Creo for Large ass"
type textarea "x"
type textarea "Creo for Large asse"
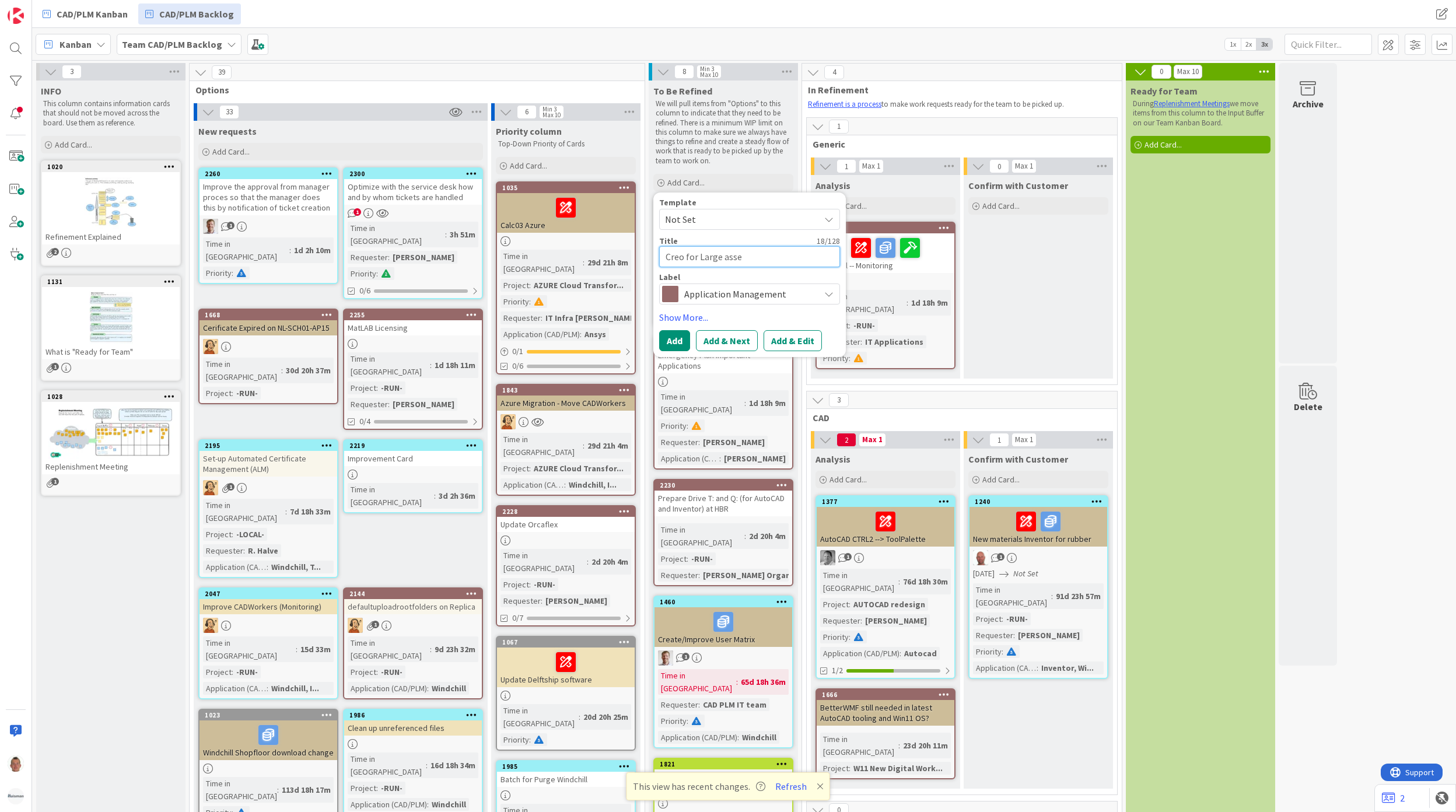
type textarea "x"
type textarea "Creo for Large assem"
type textarea "x"
type textarea "Creo for Large assembl"
type textarea "x"
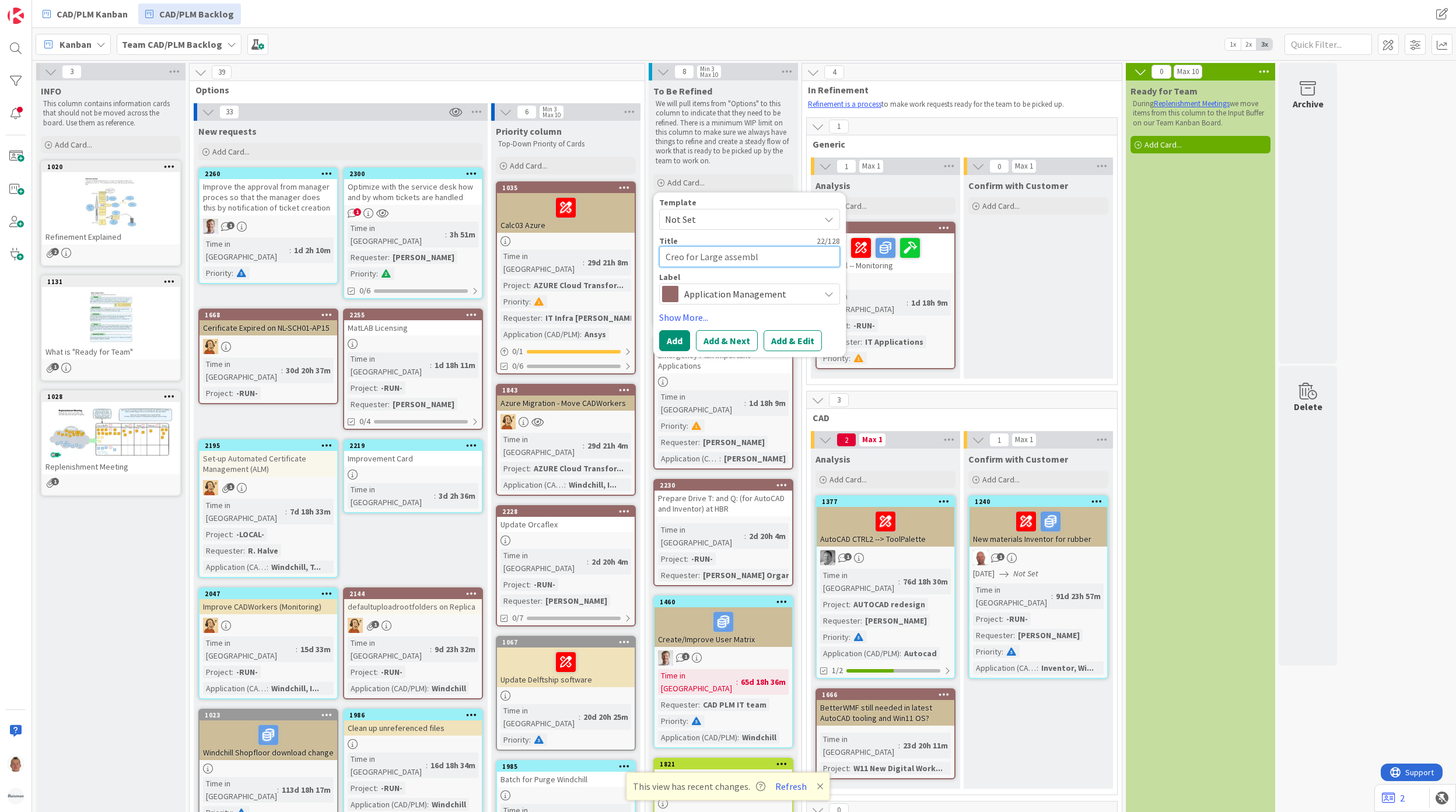
type textarea "Creo for Large assembly"
type textarea "x"
type textarea "Creo for Large assembl"
type textarea "x"
type textarea "Creo for Large assembli"
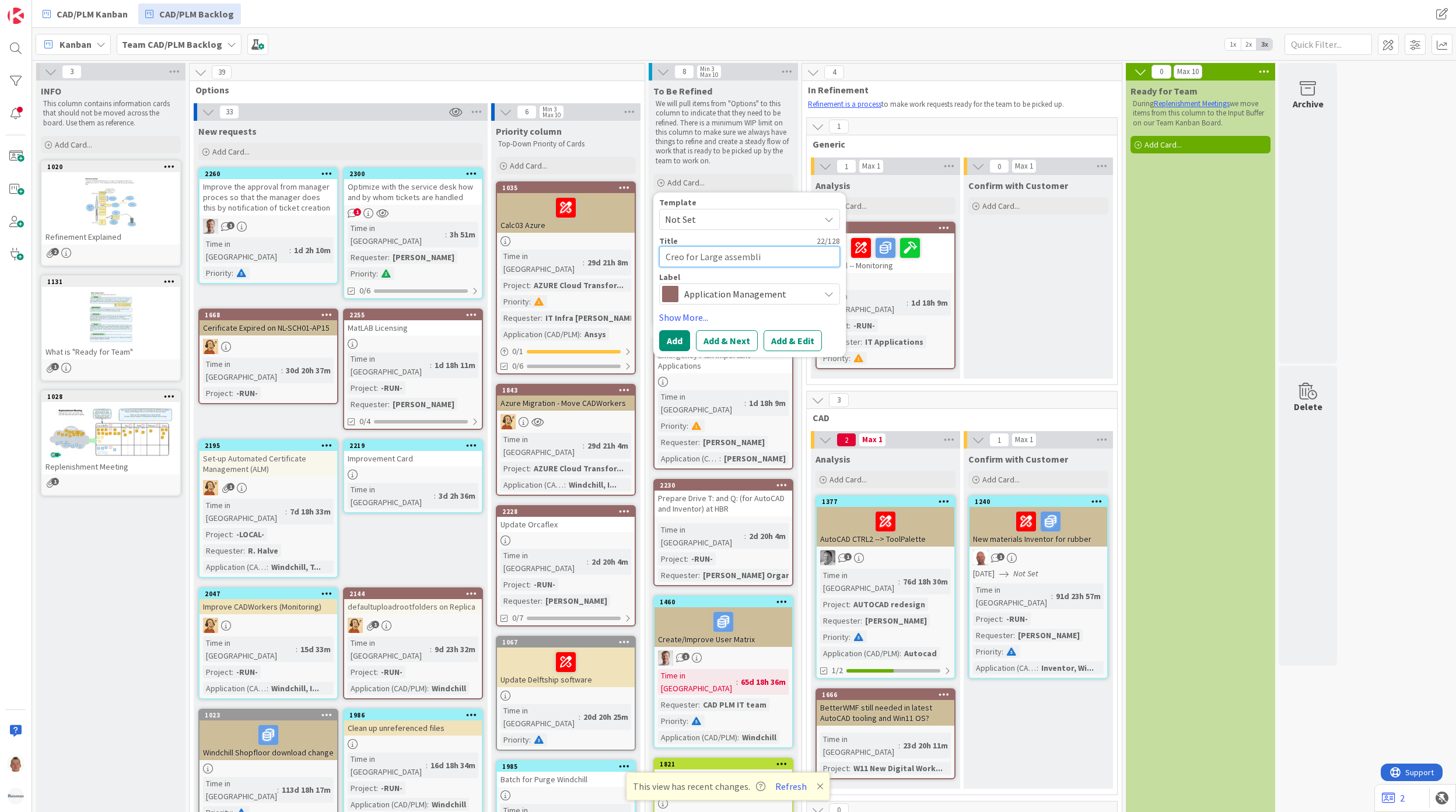
type textarea "x"
type textarea "Creo for Large assemblie"
type textarea "x"
type textarea "Creo for Large assemblies"
click at [716, 337] on button "Add & Next" at bounding box center [727, 340] width 62 height 21
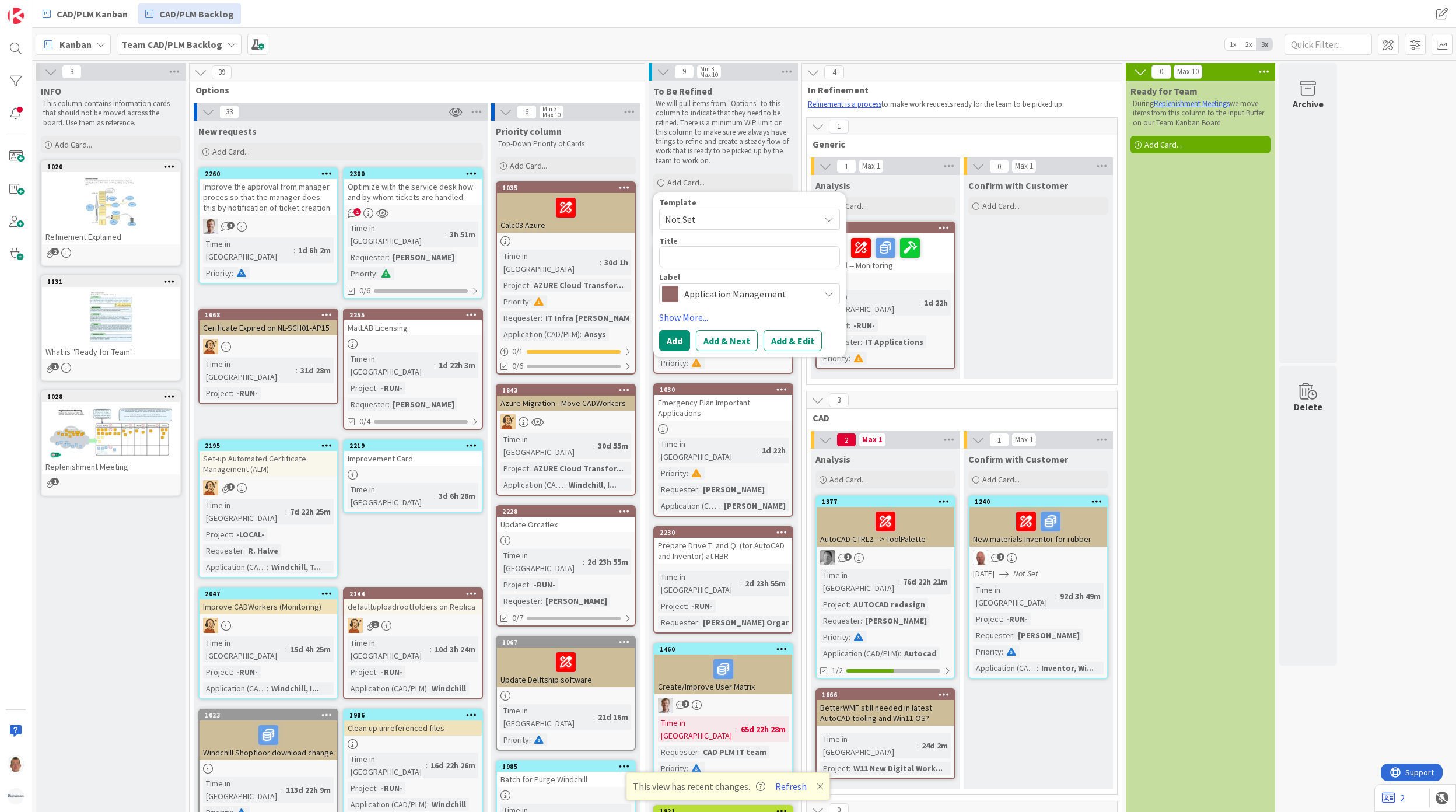
click at [565, 78] on div "39" at bounding box center [417, 72] width 455 height 17
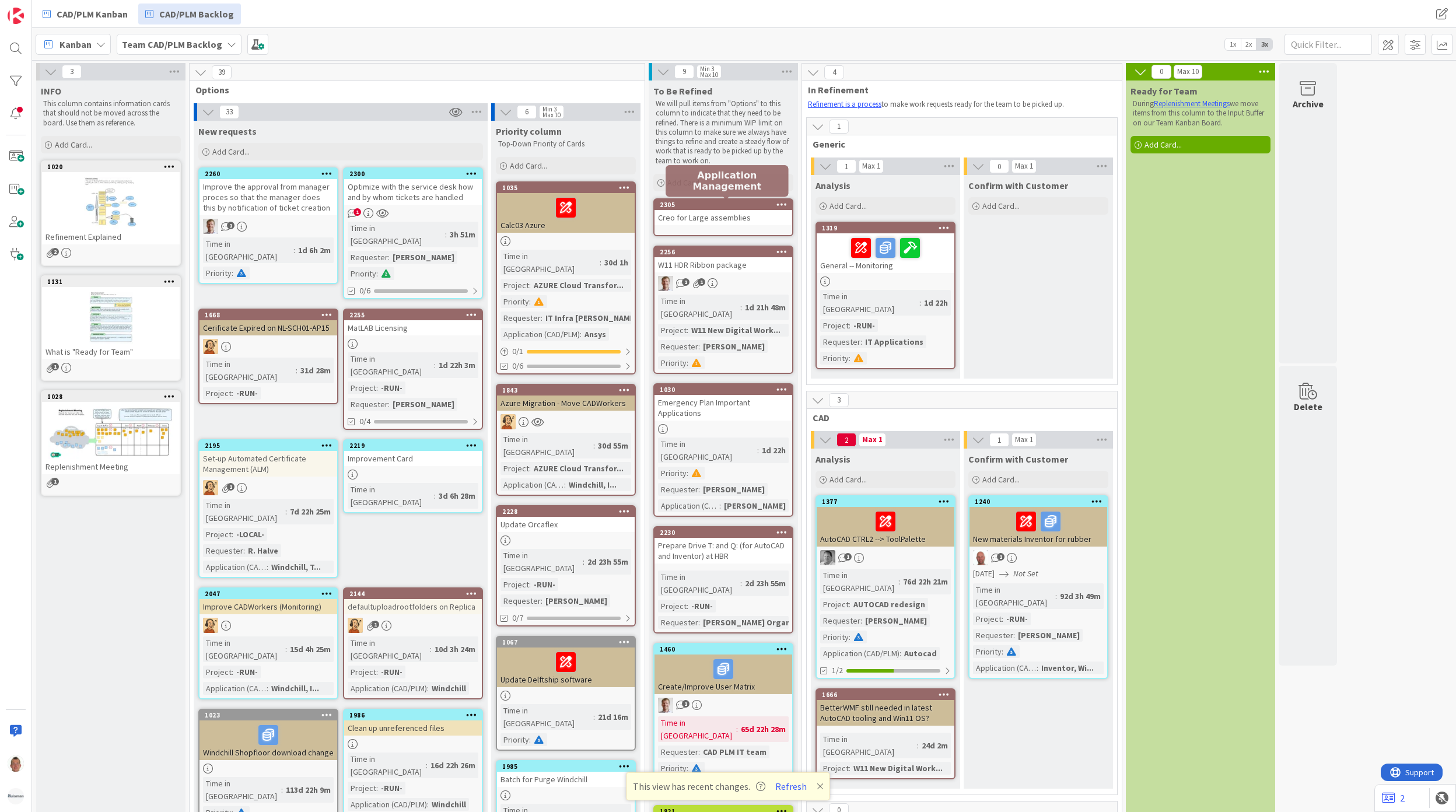
click at [723, 213] on div "Creo for Large assemblies" at bounding box center [723, 218] width 138 height 15
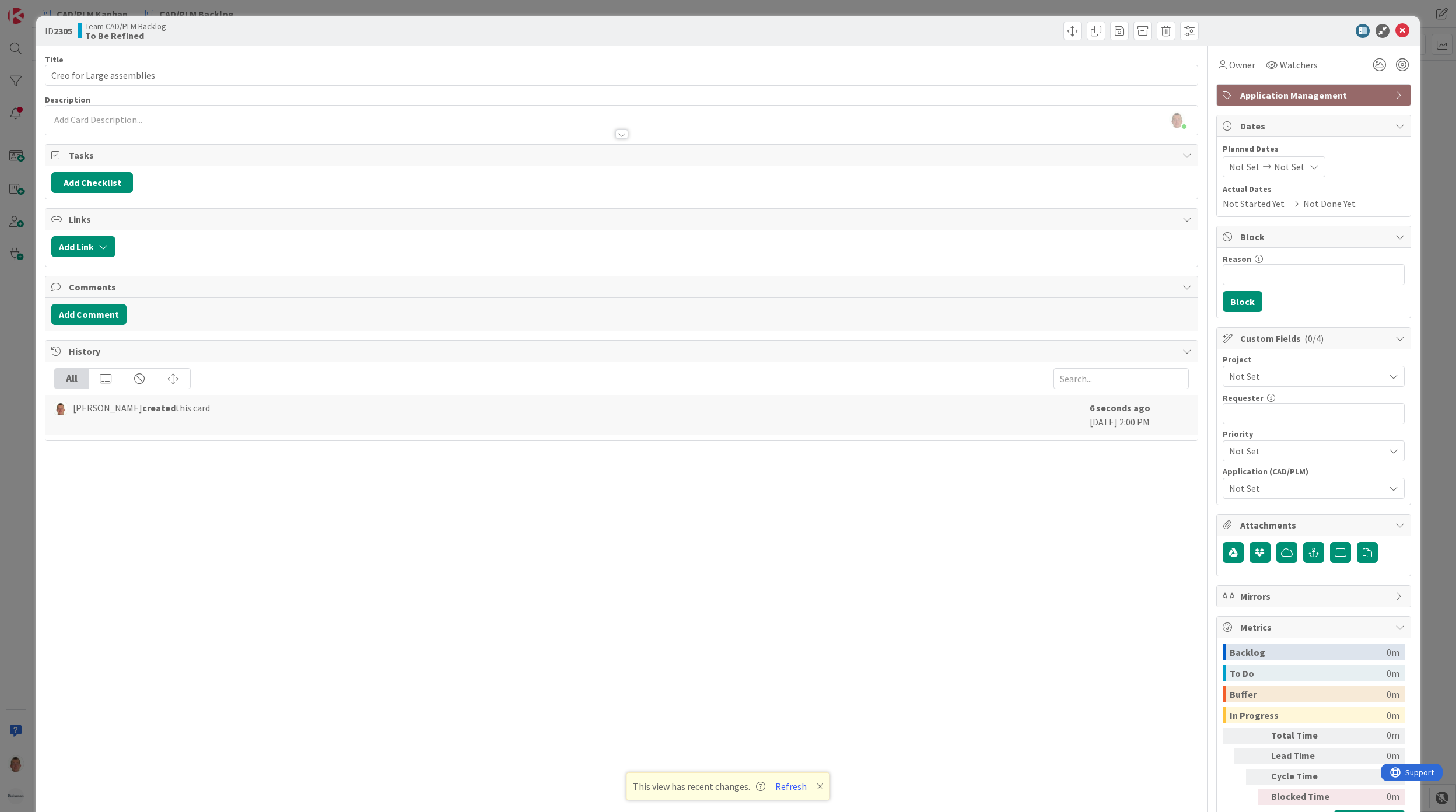
click at [190, 10] on div "ID 2305 Team CAD/PLM Backlog To Be Refined Title 25 / 128 Creo for Large assemb…" at bounding box center [728, 406] width 1456 height 812
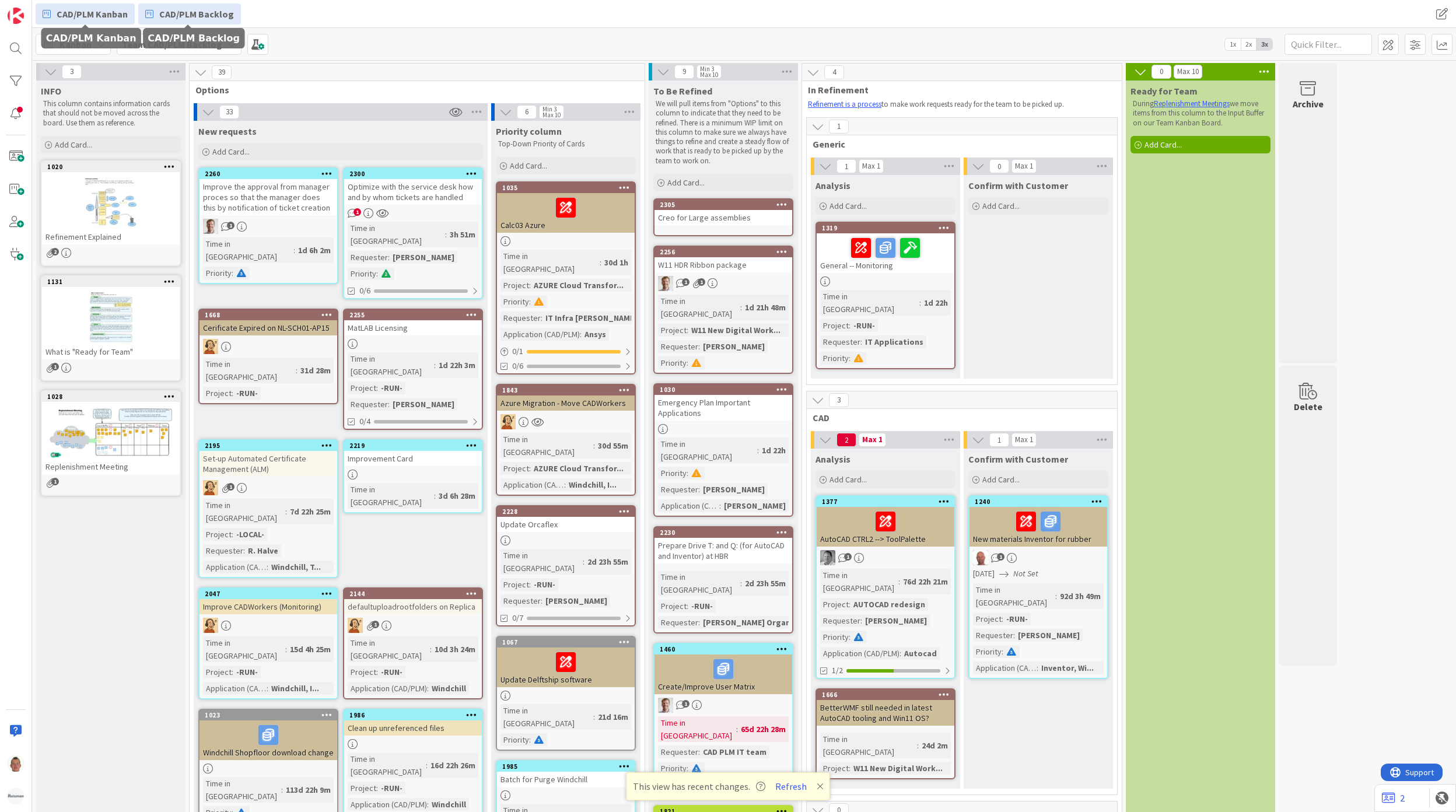
click at [77, 15] on span "CAD/PLM Kanban" at bounding box center [92, 14] width 71 height 14
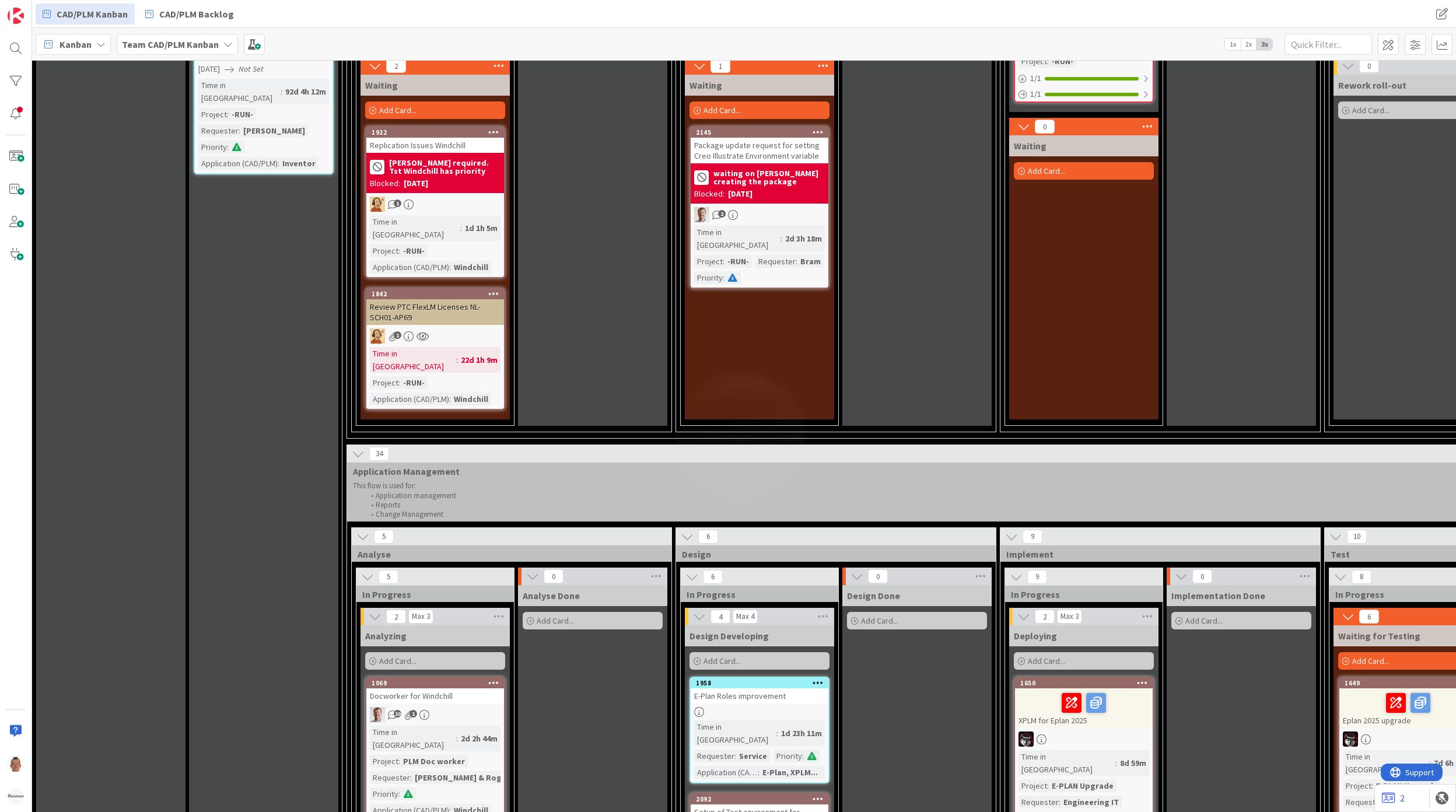
scroll to position [1321, 0]
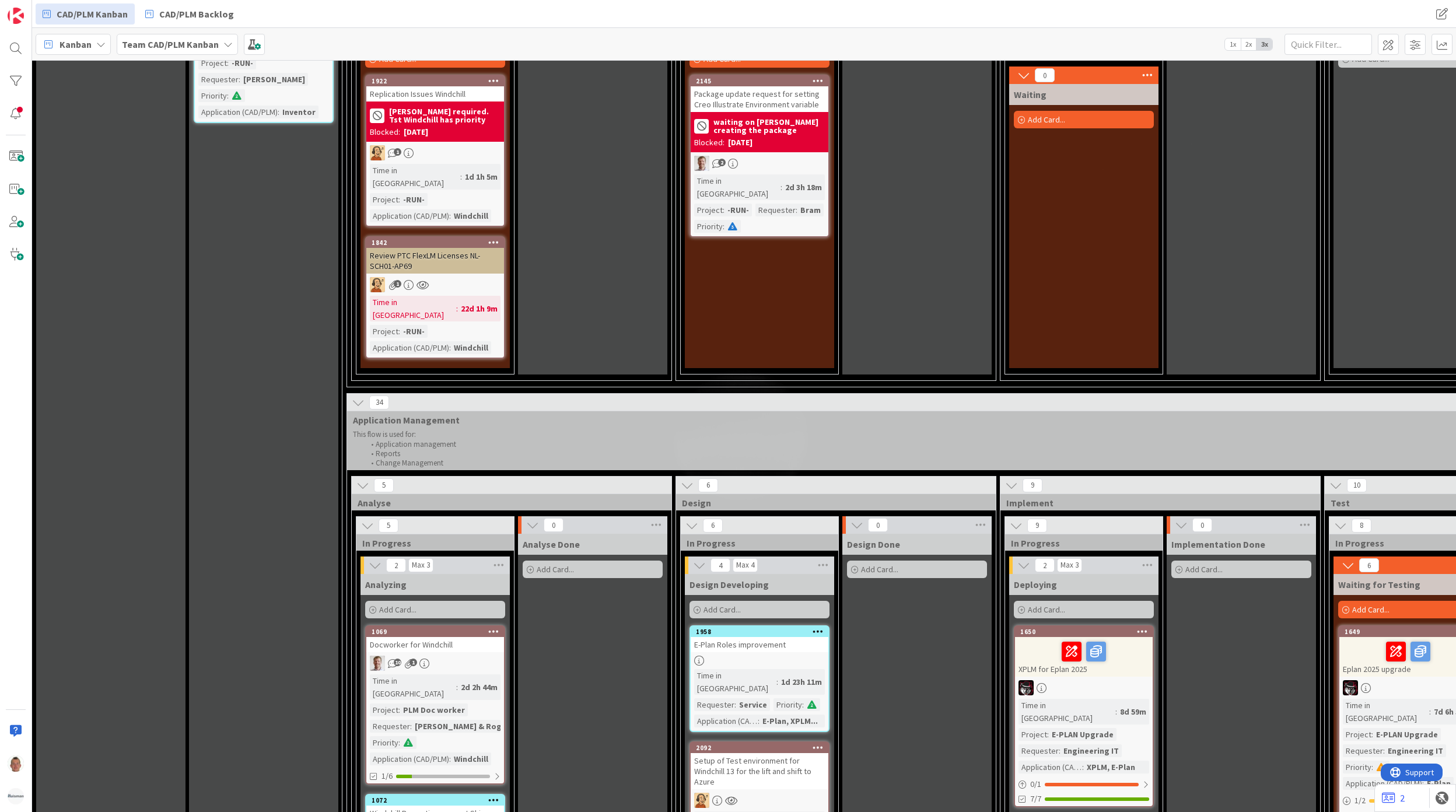
click at [391, 414] on span "Application Management" at bounding box center [1318, 420] width 1930 height 12
copy span "Application Management"
click at [381, 497] on span "Analyse" at bounding box center [507, 503] width 299 height 12
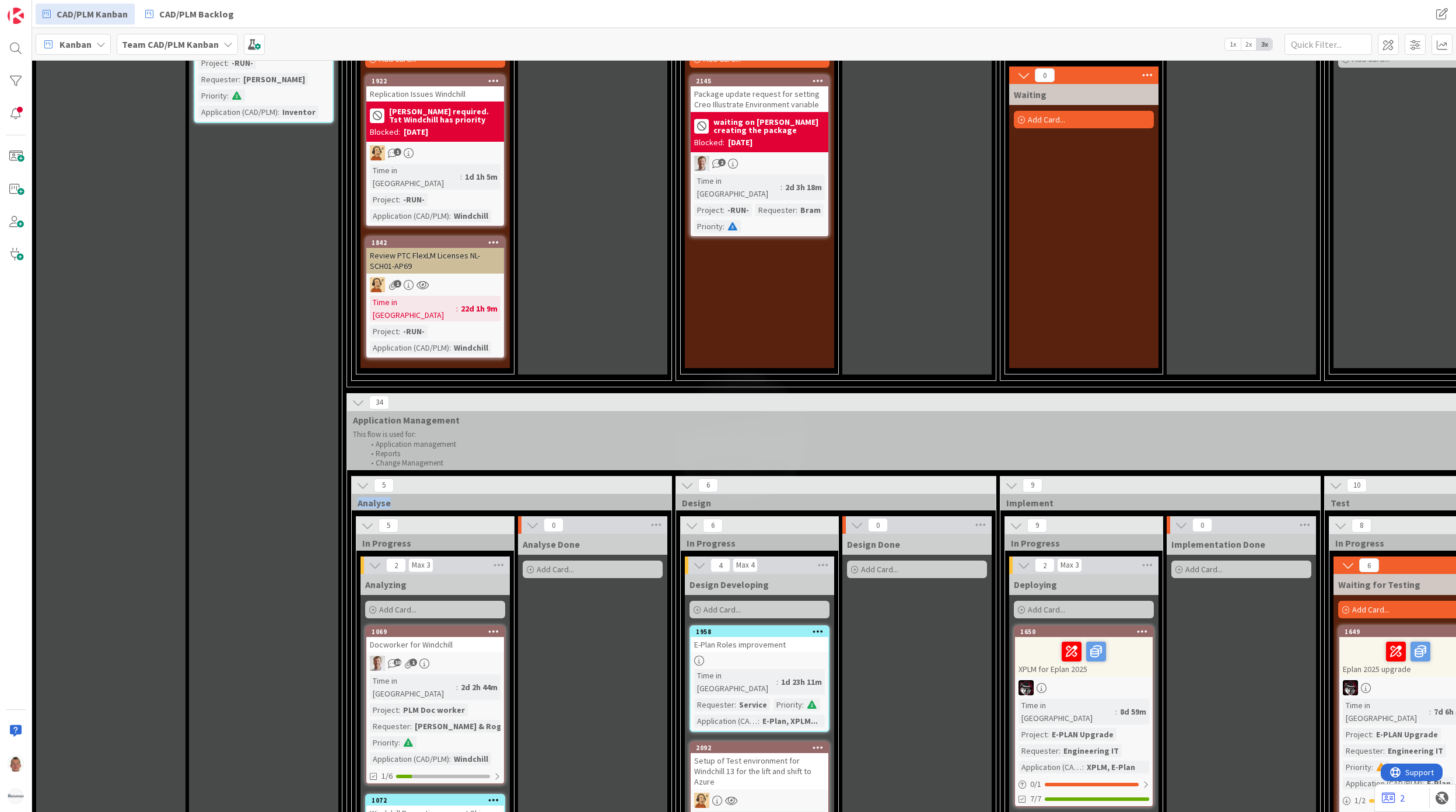
click at [381, 497] on span "Analyse" at bounding box center [507, 503] width 299 height 12
copy span "Analyse"
click at [696, 497] on span "Design" at bounding box center [832, 503] width 299 height 12
copy span "Design"
